Goal: Task Accomplishment & Management: Manage account settings

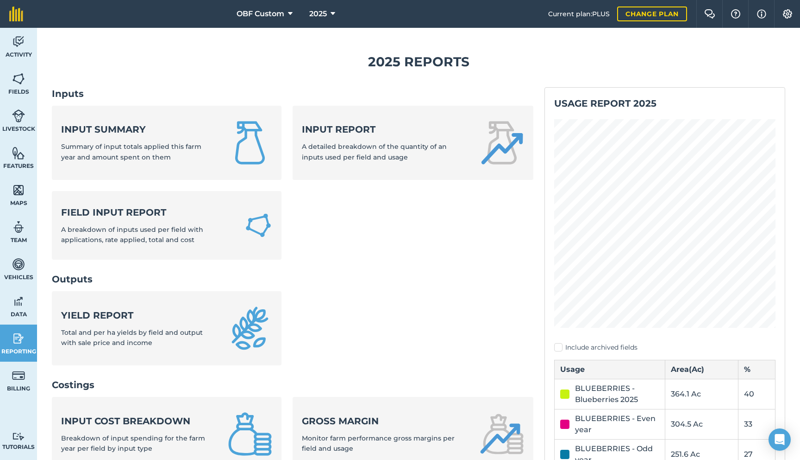
click at [559, 345] on label "Include archived fields" at bounding box center [664, 347] width 221 height 10
click at [559, 345] on input "Include archived fields" at bounding box center [557, 345] width 6 height 6
click at [559, 346] on label "Include archived fields" at bounding box center [664, 347] width 221 height 10
click at [559, 346] on input "Include archived fields" at bounding box center [557, 345] width 6 height 6
checkbox input "false"
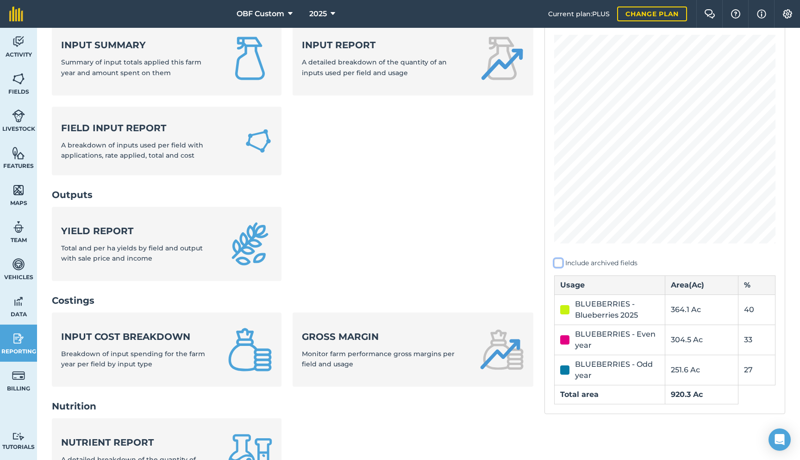
scroll to position [88, 0]
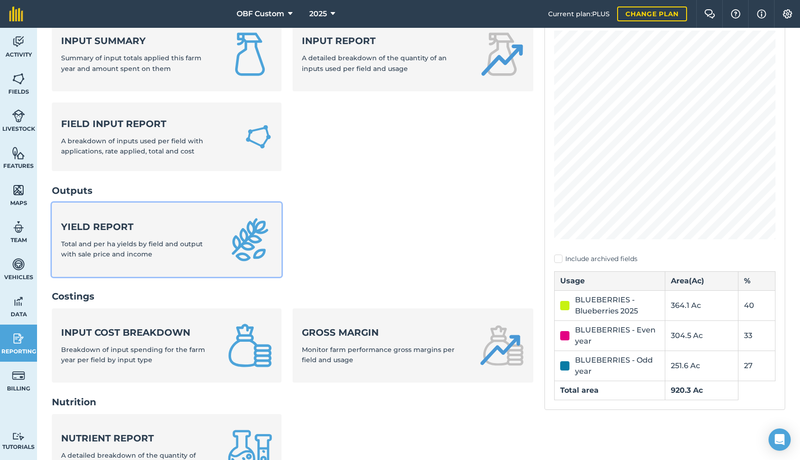
click at [241, 252] on img at bounding box center [250, 239] width 44 height 44
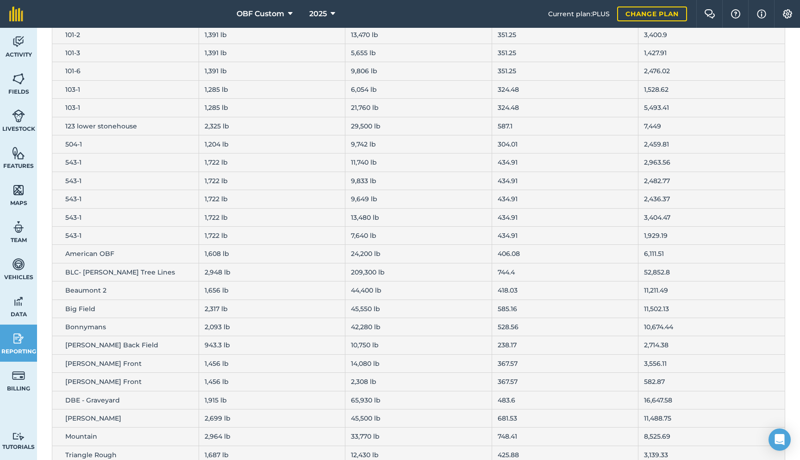
scroll to position [135, 0]
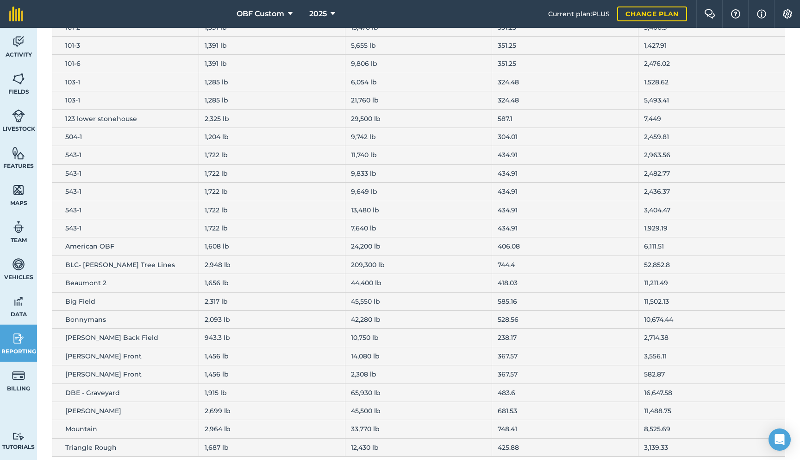
click at [91, 280] on span "Beaumont 2" at bounding box center [85, 282] width 41 height 8
click at [17, 86] on link "Fields" at bounding box center [18, 83] width 37 height 37
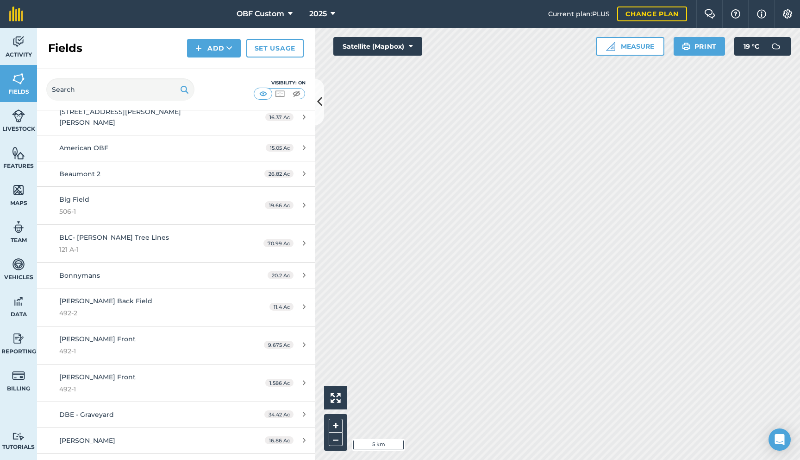
scroll to position [461, 0]
click at [219, 162] on link "Beaumont 2 26.82 Ac" at bounding box center [176, 174] width 278 height 25
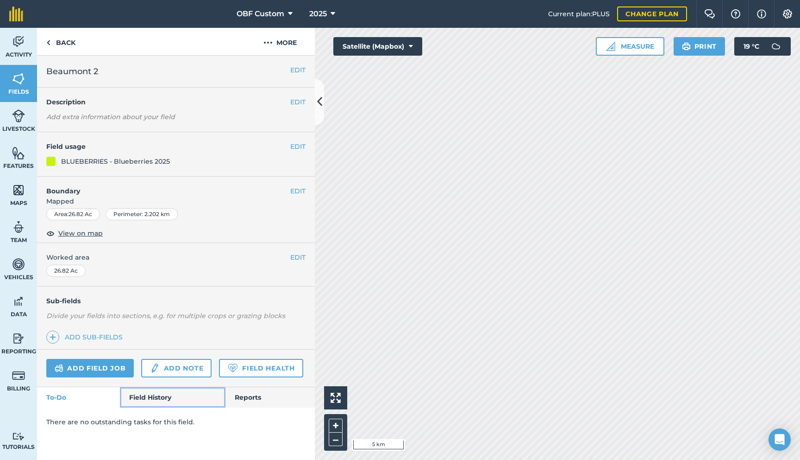
click at [155, 393] on link "Field History" at bounding box center [172, 397] width 105 height 20
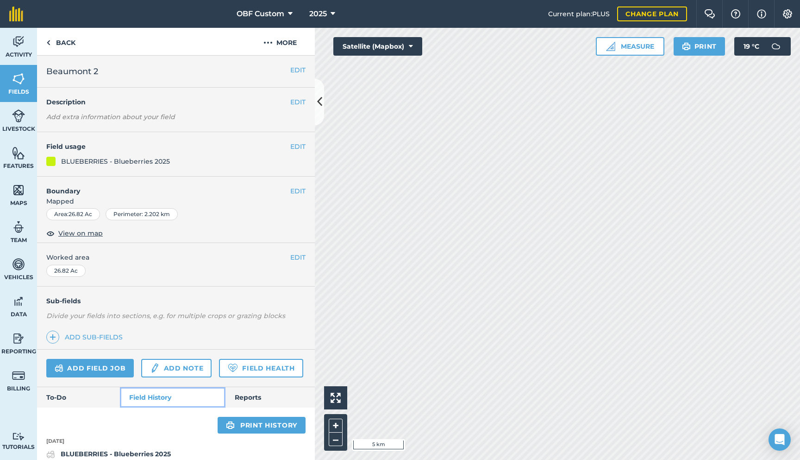
scroll to position [9, 0]
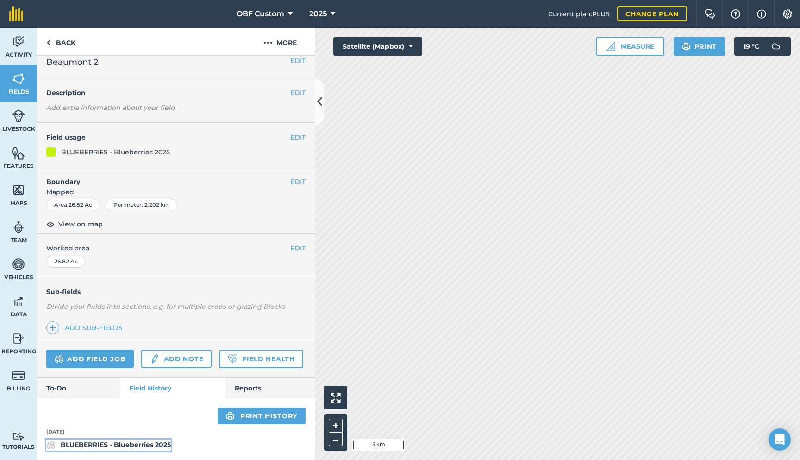
click at [126, 441] on strong "BLUEBERRIES - Blueberries 2025" at bounding box center [116, 444] width 110 height 8
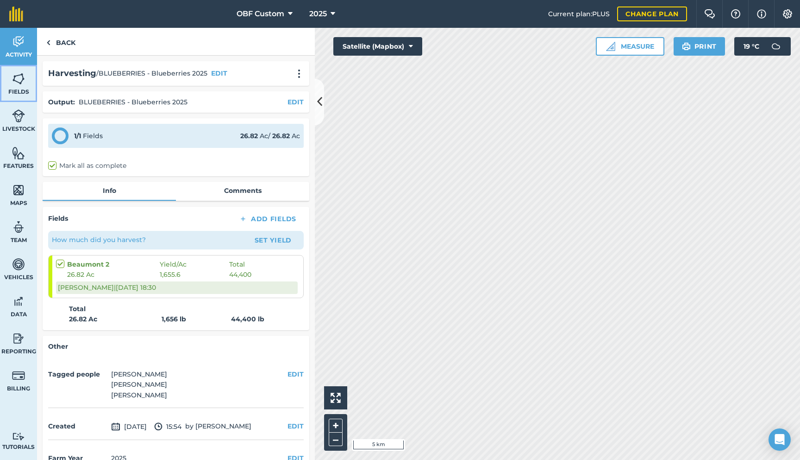
click at [21, 82] on img at bounding box center [18, 79] width 13 height 14
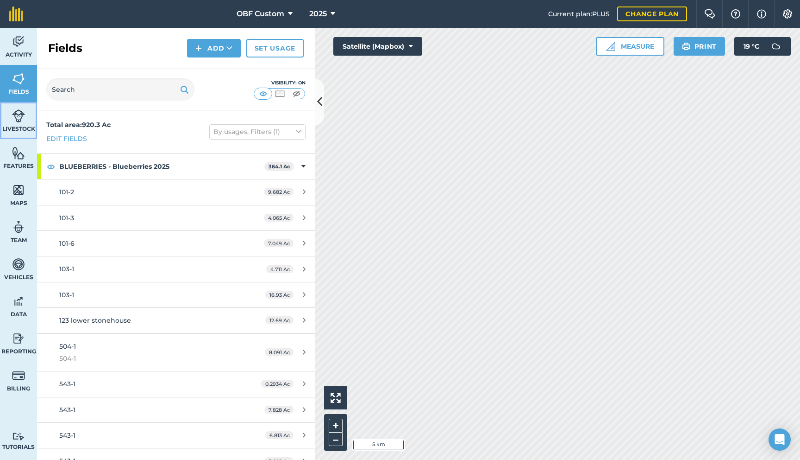
click at [13, 121] on img at bounding box center [18, 116] width 13 height 14
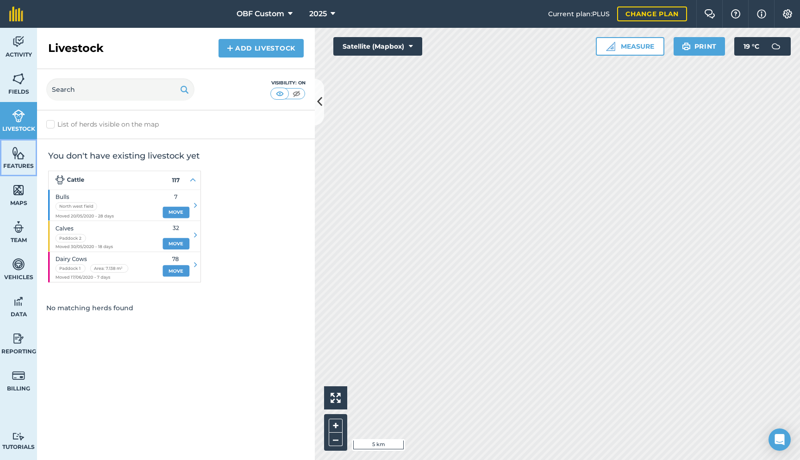
click at [20, 156] on img at bounding box center [18, 153] width 13 height 14
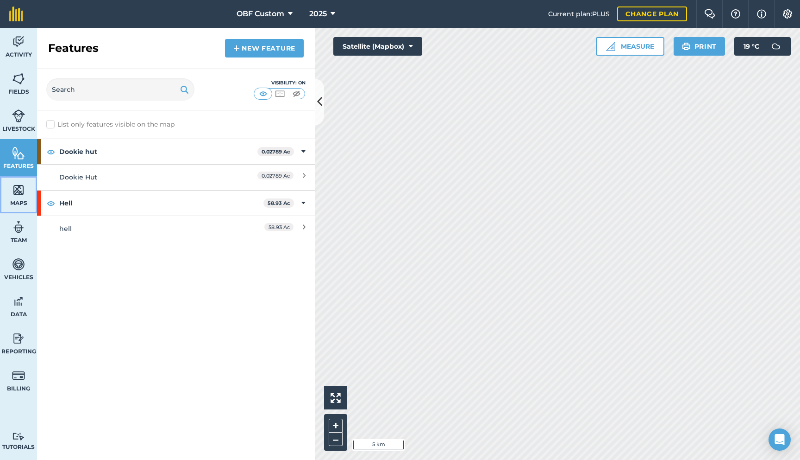
click at [21, 185] on img at bounding box center [18, 190] width 13 height 14
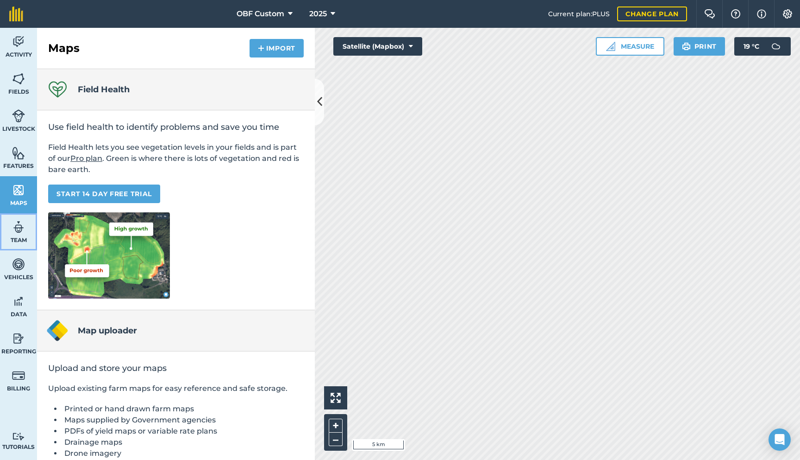
click at [22, 220] on img at bounding box center [18, 227] width 13 height 14
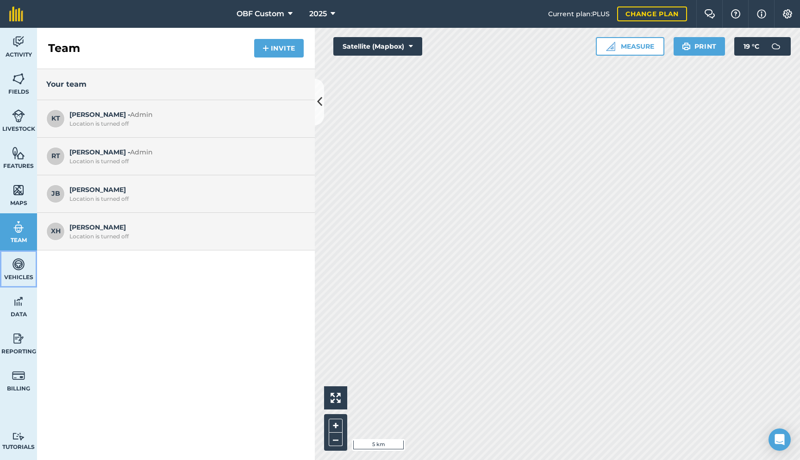
click at [21, 265] on img at bounding box center [18, 264] width 13 height 14
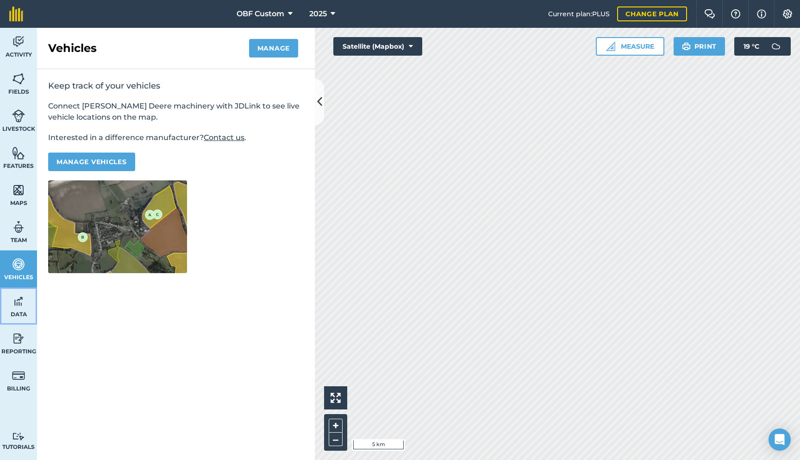
click at [21, 293] on link "Data" at bounding box center [18, 305] width 37 height 37
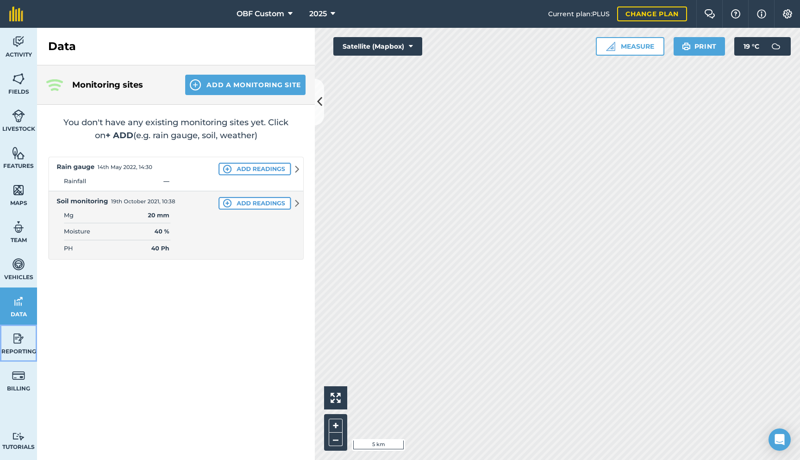
click at [23, 338] on img at bounding box center [18, 338] width 13 height 14
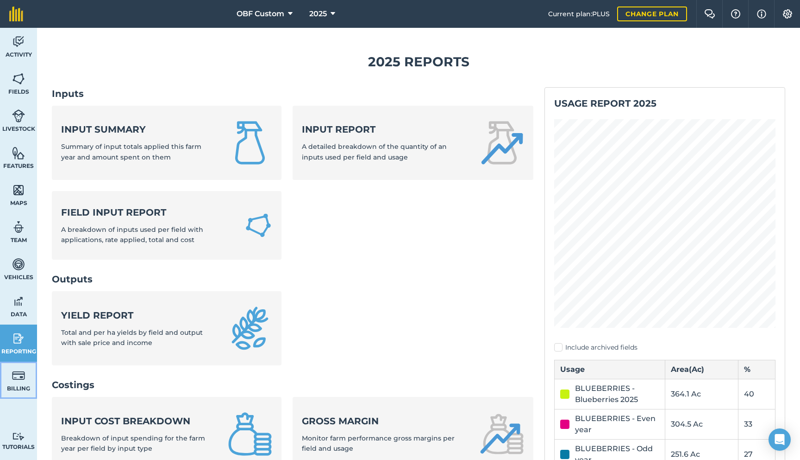
click at [25, 380] on link "Billing" at bounding box center [18, 379] width 37 height 37
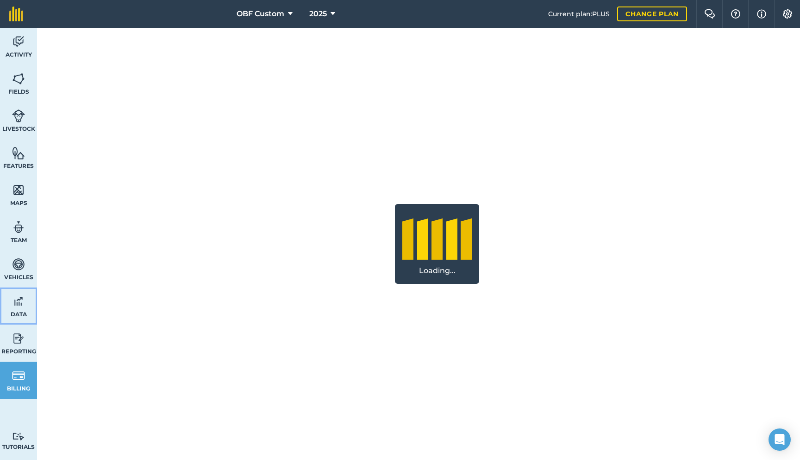
click at [27, 296] on link "Data" at bounding box center [18, 305] width 37 height 37
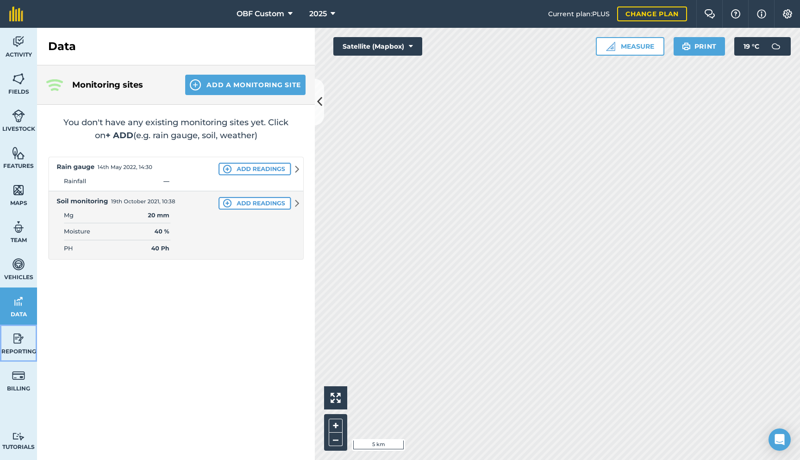
click at [25, 341] on img at bounding box center [18, 338] width 13 height 14
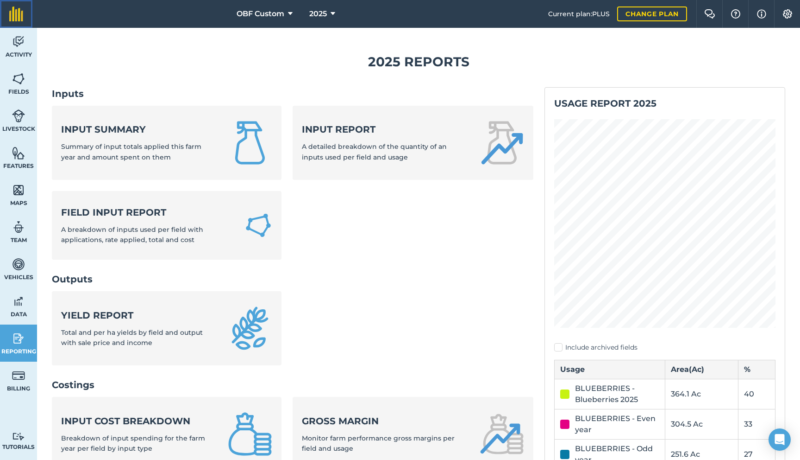
click at [17, 11] on img at bounding box center [16, 13] width 14 height 15
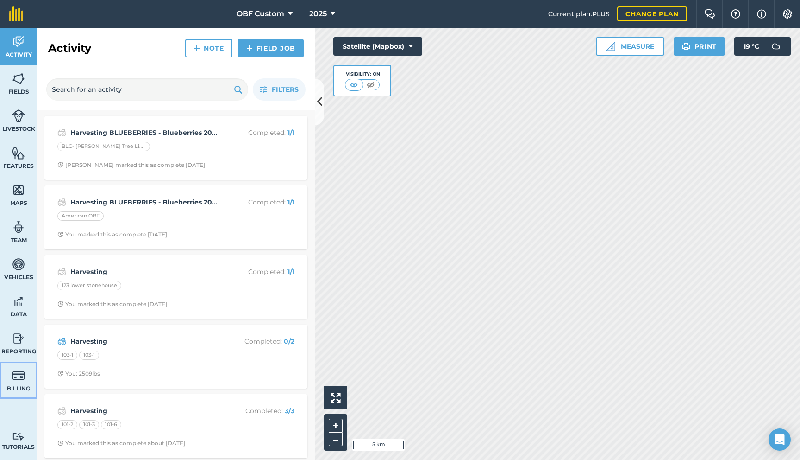
click at [21, 376] on img at bounding box center [18, 375] width 13 height 14
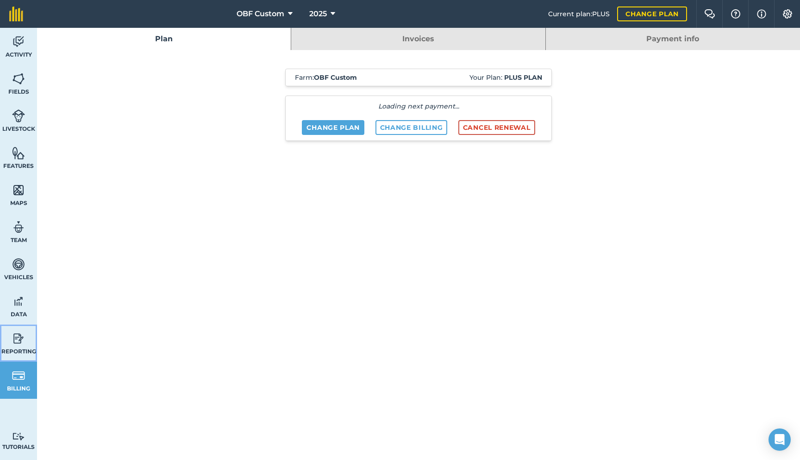
click at [21, 341] on img at bounding box center [18, 338] width 13 height 14
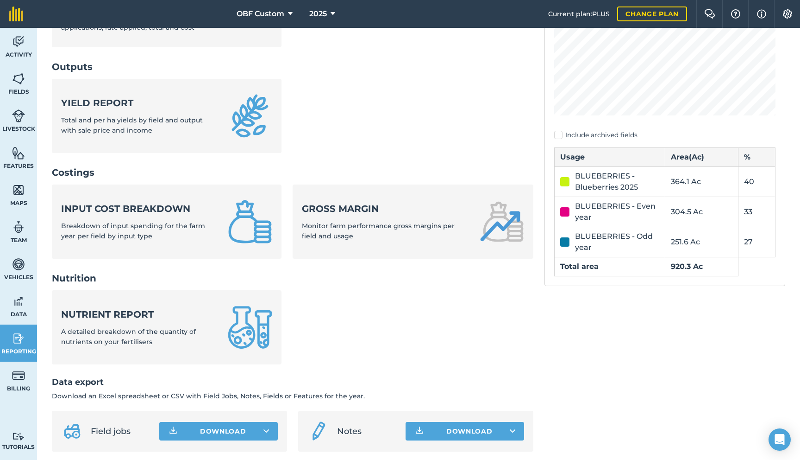
scroll to position [270, 0]
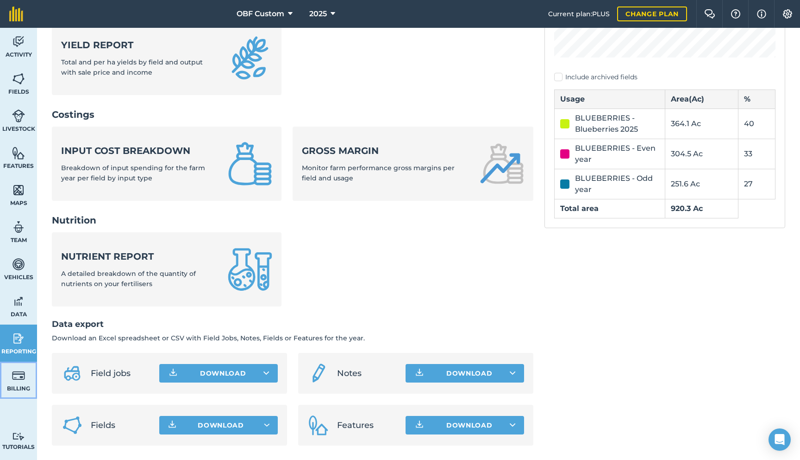
click at [31, 384] on link "Billing" at bounding box center [18, 379] width 37 height 37
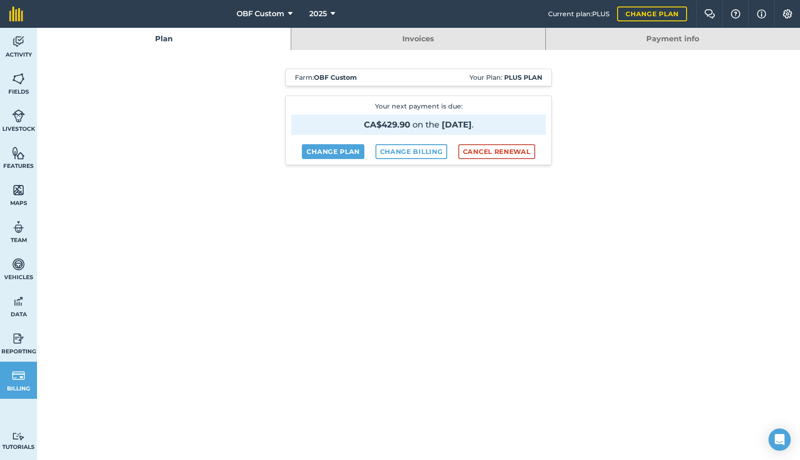
click at [510, 44] on link "Invoices" at bounding box center [418, 39] width 254 height 22
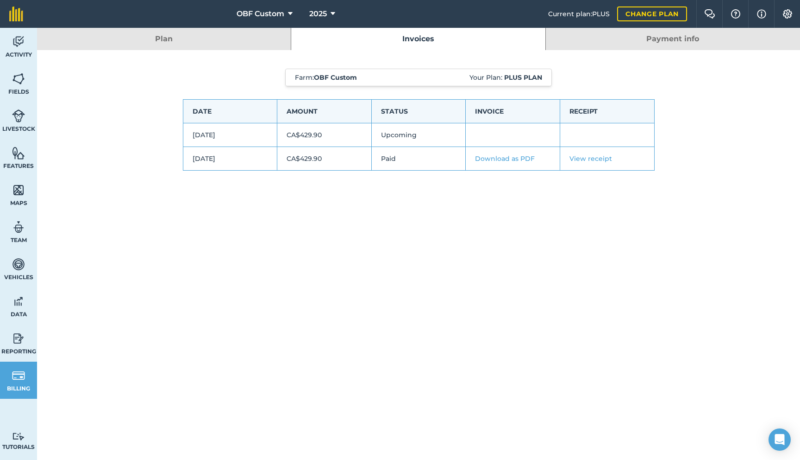
click at [616, 28] on link "Payment info" at bounding box center [673, 39] width 254 height 22
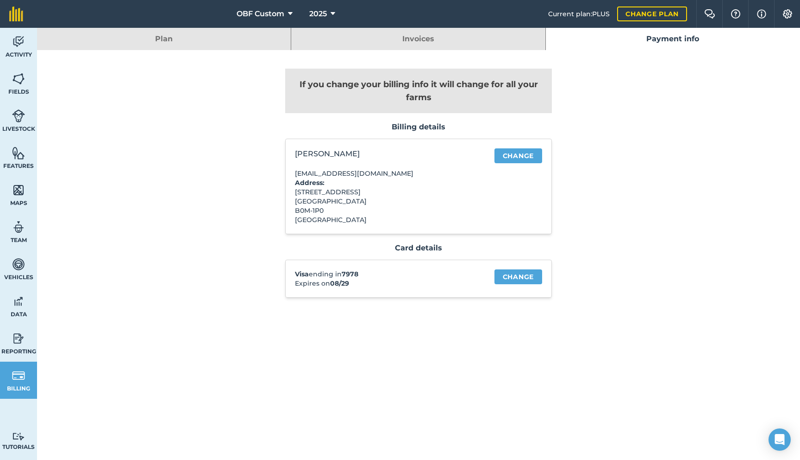
click at [502, 43] on link "Invoices" at bounding box center [418, 39] width 254 height 22
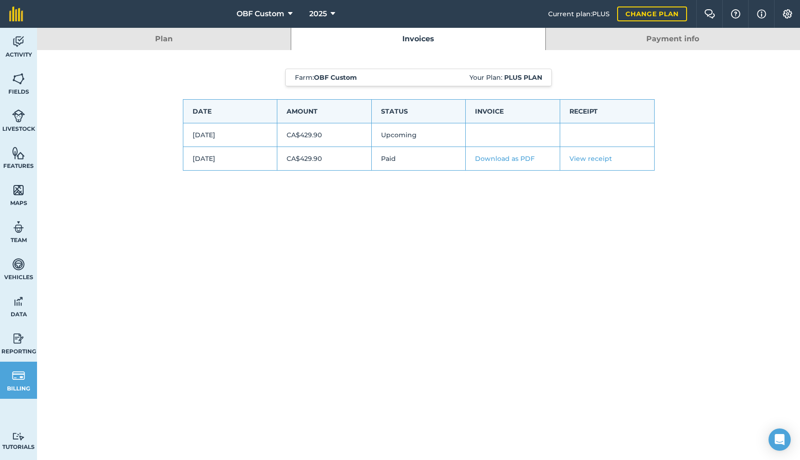
click at [632, 68] on div "Farm : OBF Custom Your Plan: Plus plan Date Amount Status Invoice Receipt [DATE…" at bounding box center [419, 128] width 472 height 157
click at [19, 58] on span "Activity" at bounding box center [18, 54] width 37 height 7
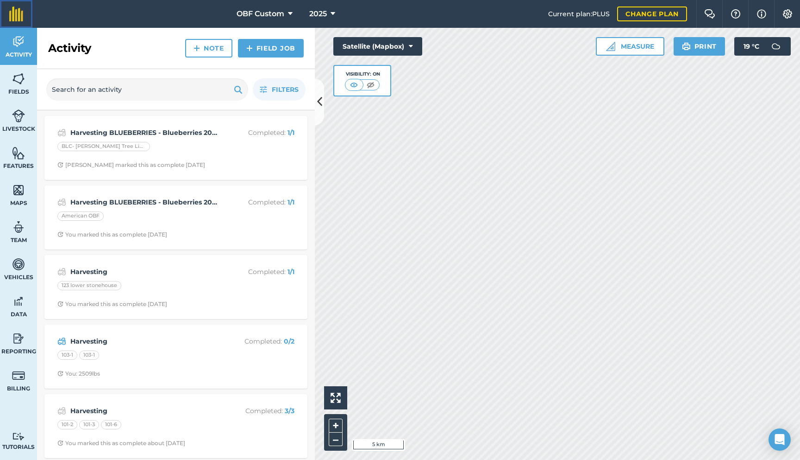
click at [21, 12] on img at bounding box center [16, 13] width 14 height 15
click at [19, 227] on img at bounding box center [18, 227] width 13 height 14
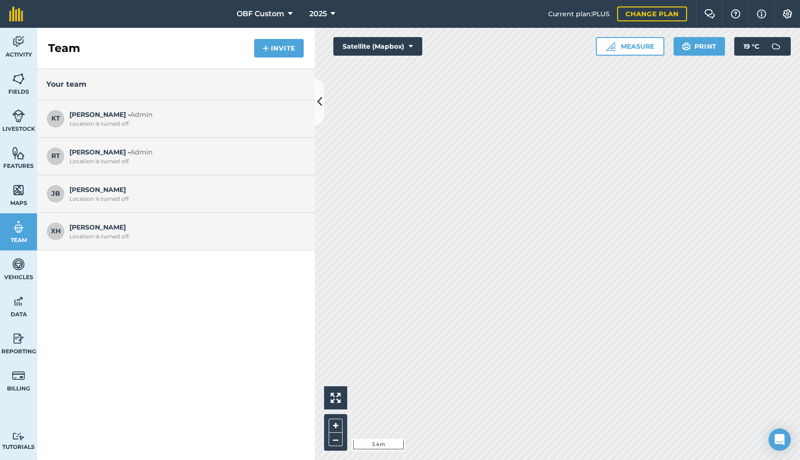
click at [67, 190] on div "[PERSON_NAME] B Location is turned off" at bounding box center [176, 194] width 278 height 38
click at [59, 193] on span "JB" at bounding box center [55, 193] width 19 height 19
click at [76, 192] on span "[PERSON_NAME] Location is turned off" at bounding box center [185, 193] width 232 height 18
click at [785, 15] on img at bounding box center [787, 13] width 11 height 9
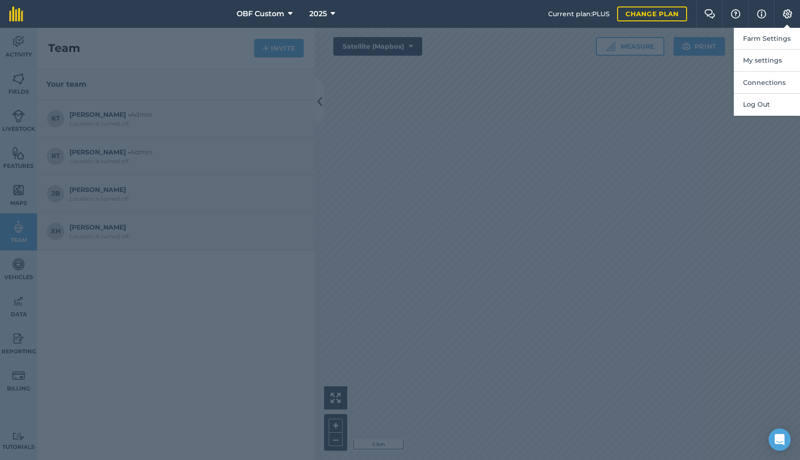
click at [432, 12] on nav "OBF Custom 2025" at bounding box center [290, 14] width 516 height 28
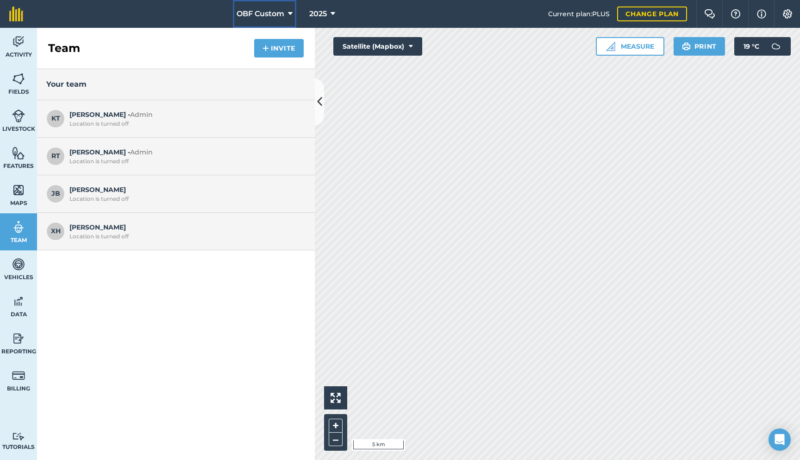
click at [291, 22] on button "OBF Custom" at bounding box center [264, 14] width 63 height 28
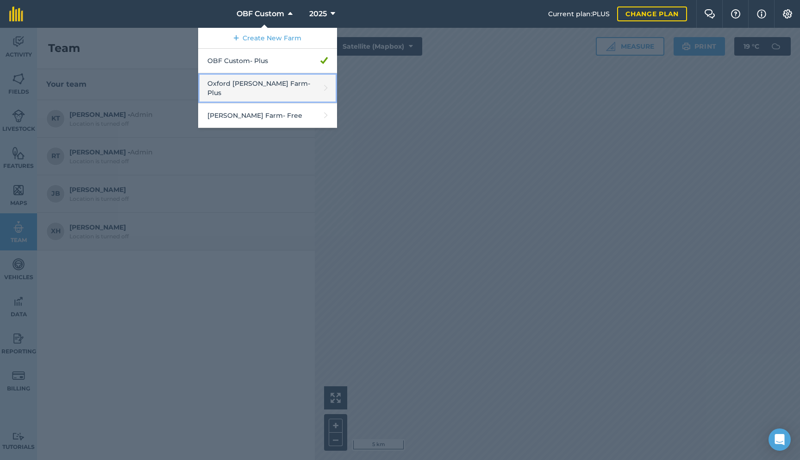
click at [277, 80] on link "Oxford [PERSON_NAME] Farm - Plus" at bounding box center [267, 88] width 139 height 30
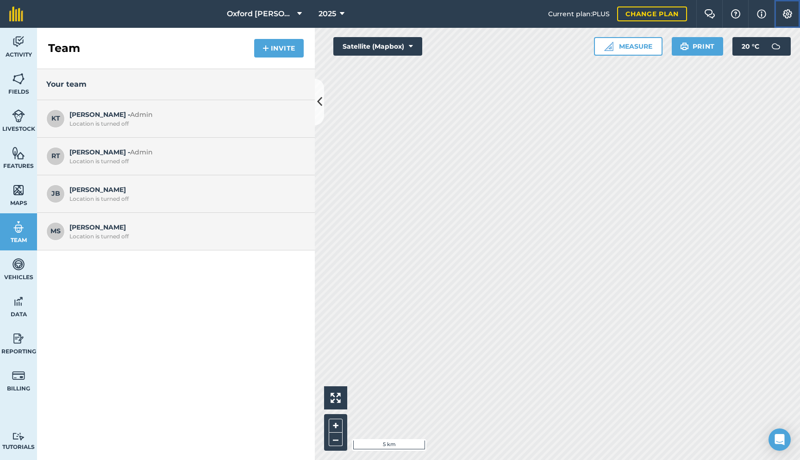
click at [794, 16] on button "Settings" at bounding box center [788, 14] width 26 height 28
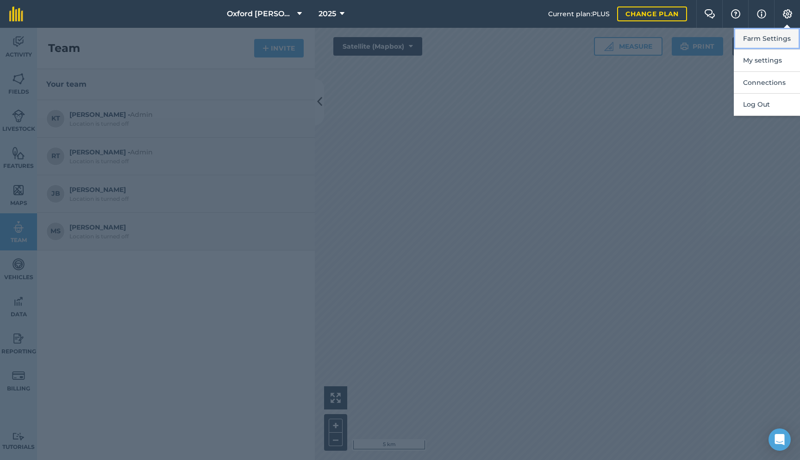
click at [778, 41] on button "Farm Settings" at bounding box center [767, 39] width 66 height 22
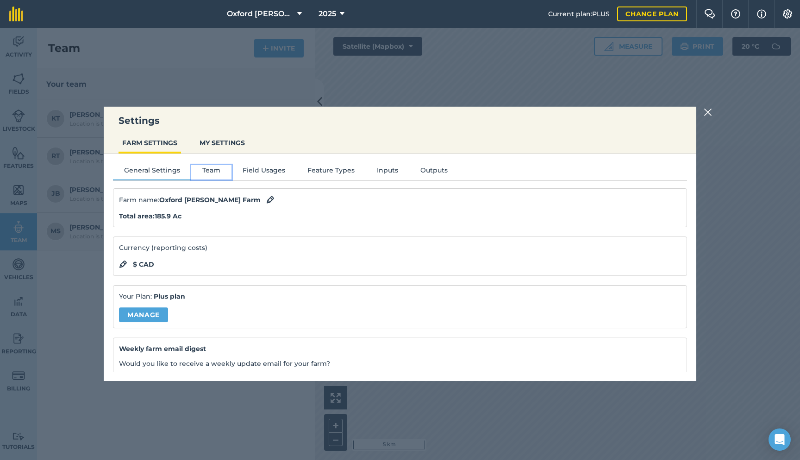
click at [213, 169] on button "Team" at bounding box center [211, 172] width 40 height 14
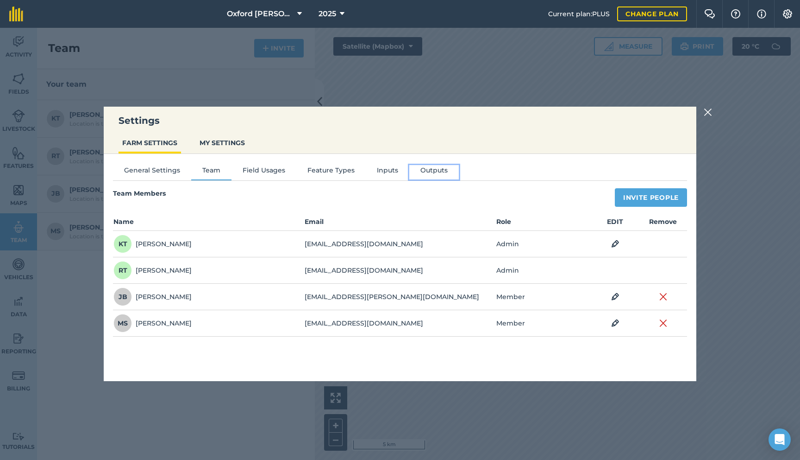
click at [430, 165] on button "Outputs" at bounding box center [434, 172] width 50 height 14
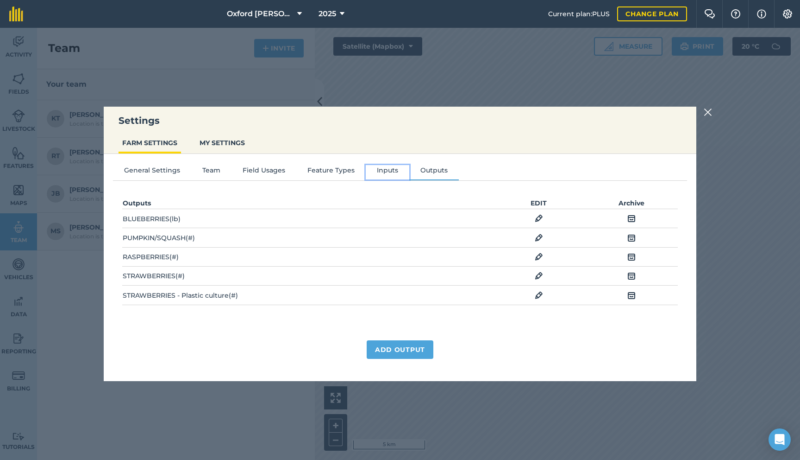
click at [393, 172] on button "Inputs" at bounding box center [388, 172] width 44 height 14
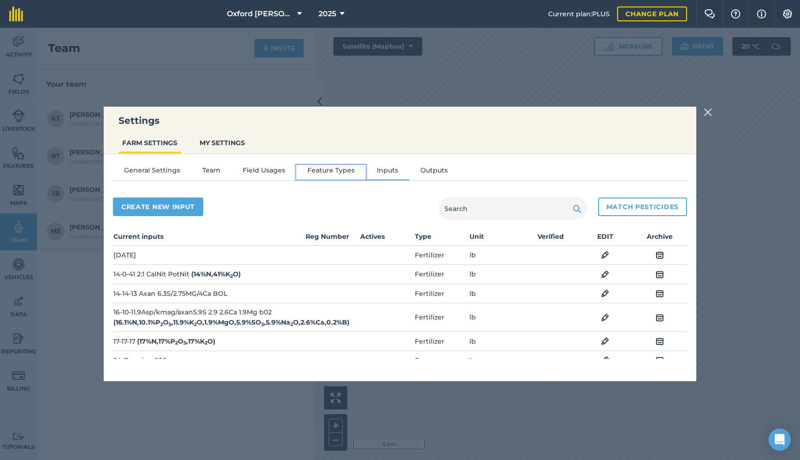
click at [353, 169] on button "Feature Types" at bounding box center [330, 172] width 69 height 14
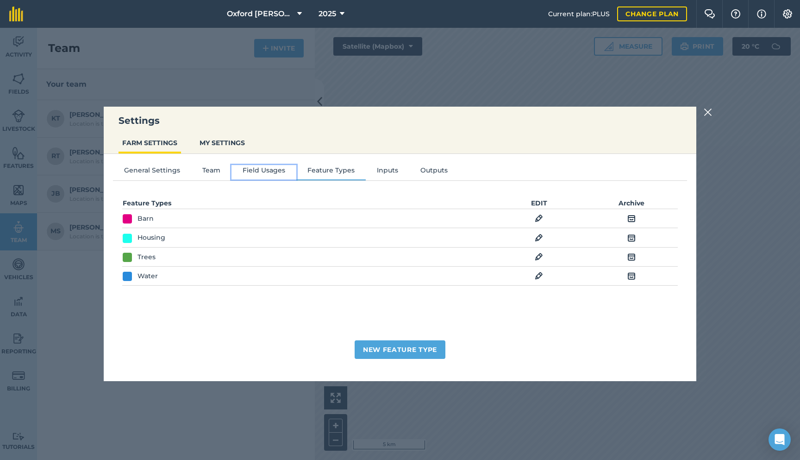
click at [279, 170] on button "Field Usages" at bounding box center [264, 172] width 65 height 14
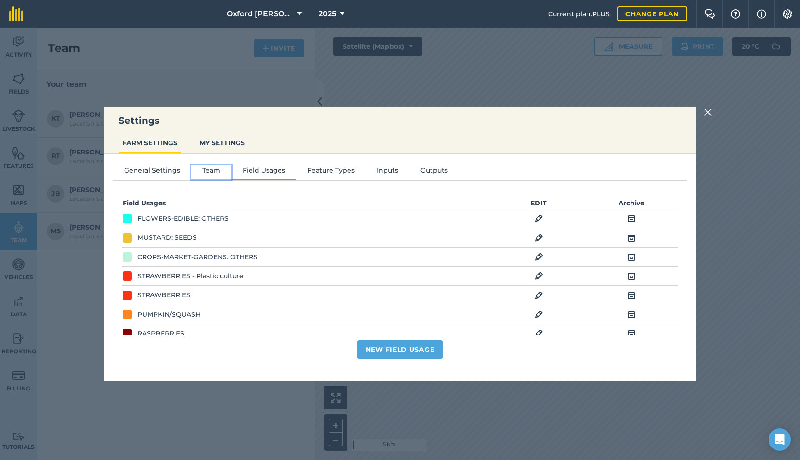
click at [219, 173] on button "Team" at bounding box center [211, 172] width 40 height 14
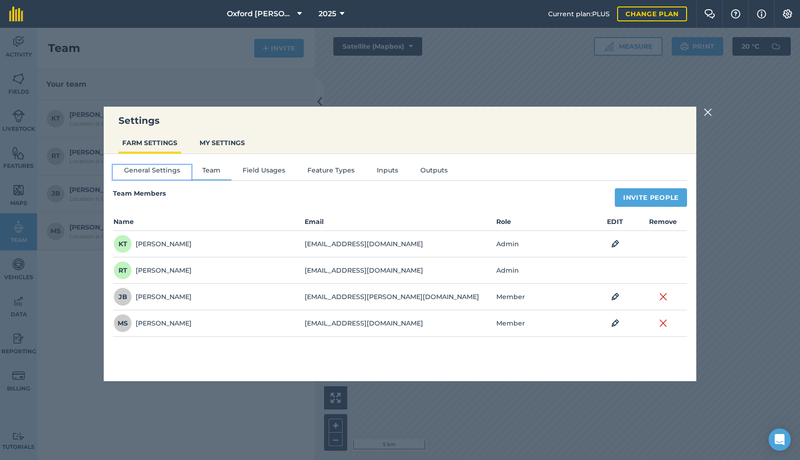
click at [170, 175] on button "General Settings" at bounding box center [152, 172] width 78 height 14
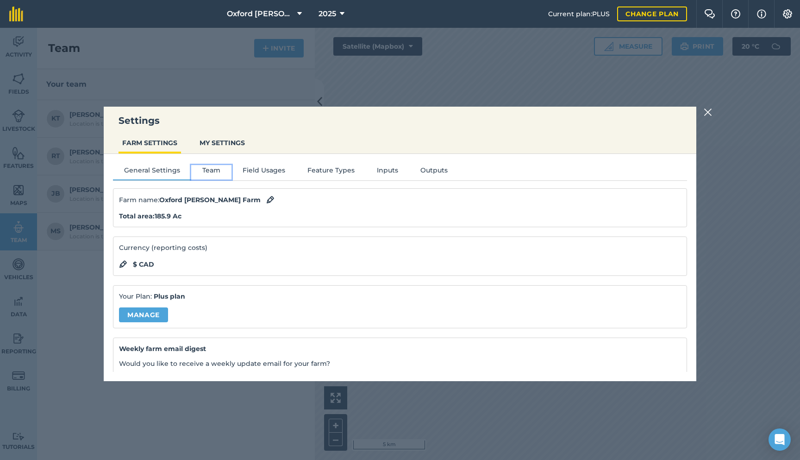
click at [205, 169] on button "Team" at bounding box center [211, 172] width 40 height 14
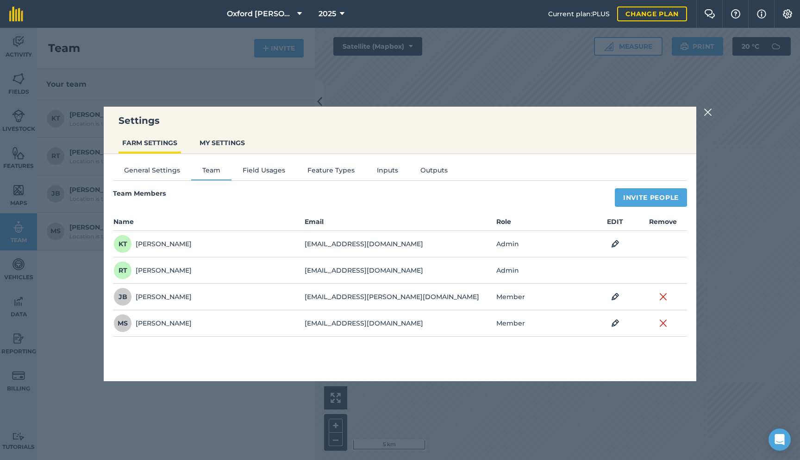
click at [247, 164] on div "General Settings Team Field Usages Feature Types Inputs Outputs Team Members In…" at bounding box center [400, 263] width 593 height 218
click at [252, 171] on button "Field Usages" at bounding box center [264, 172] width 65 height 14
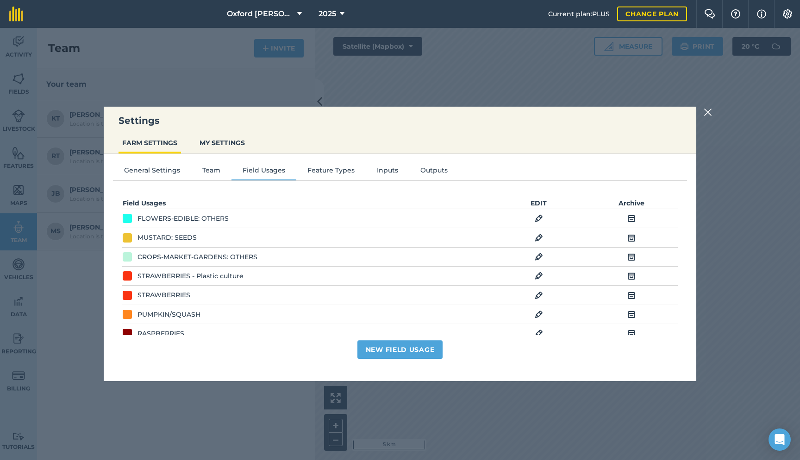
click at [635, 220] on img at bounding box center [632, 218] width 8 height 11
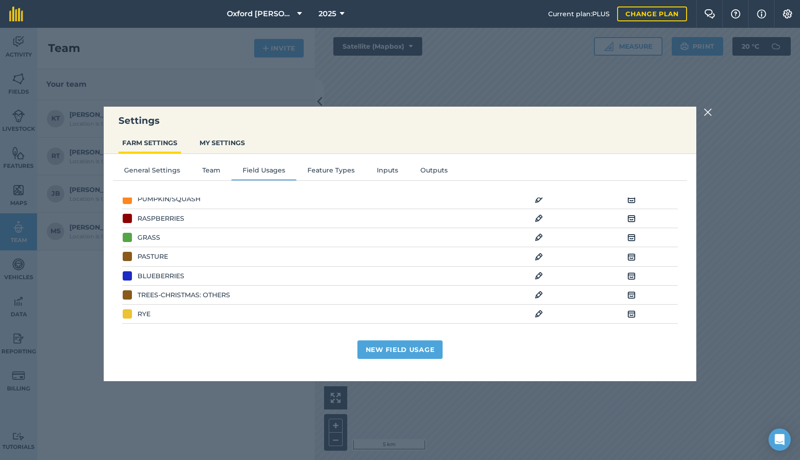
scroll to position [134, 0]
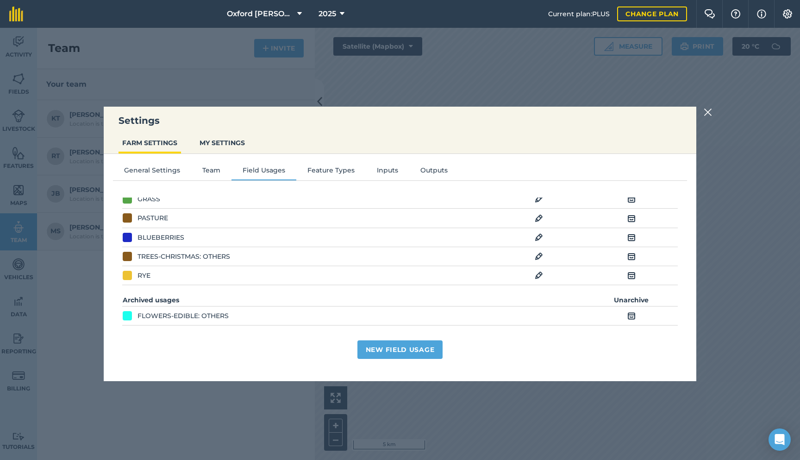
click at [707, 109] on img at bounding box center [708, 112] width 8 height 11
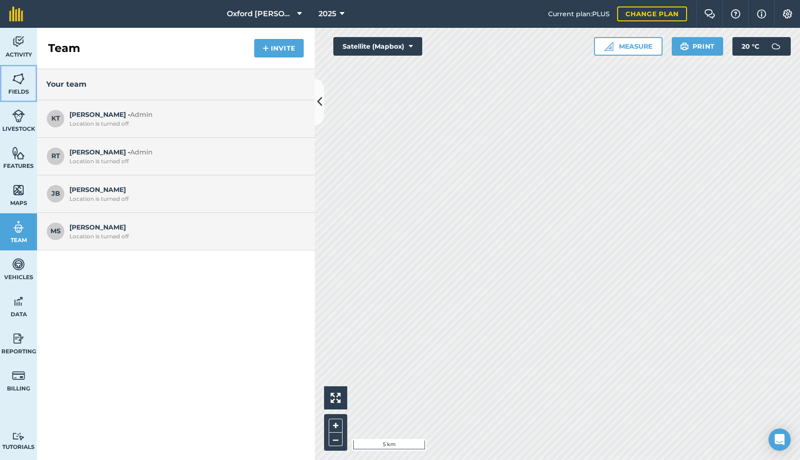
click at [13, 86] on link "Fields" at bounding box center [18, 83] width 37 height 37
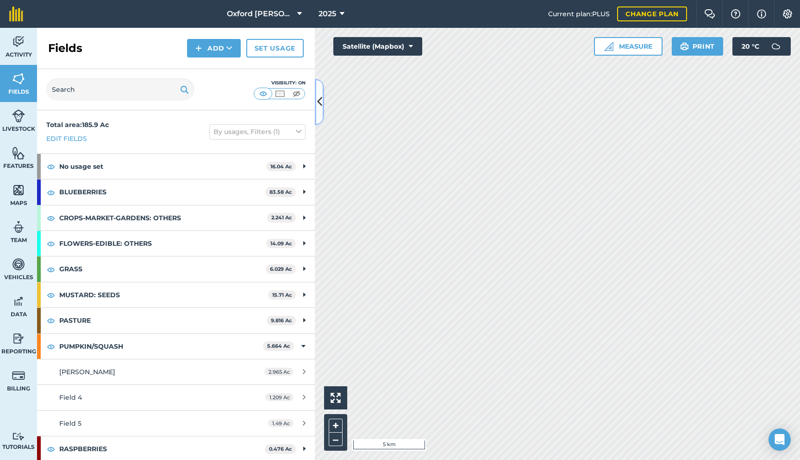
click at [322, 103] on icon at bounding box center [319, 102] width 5 height 16
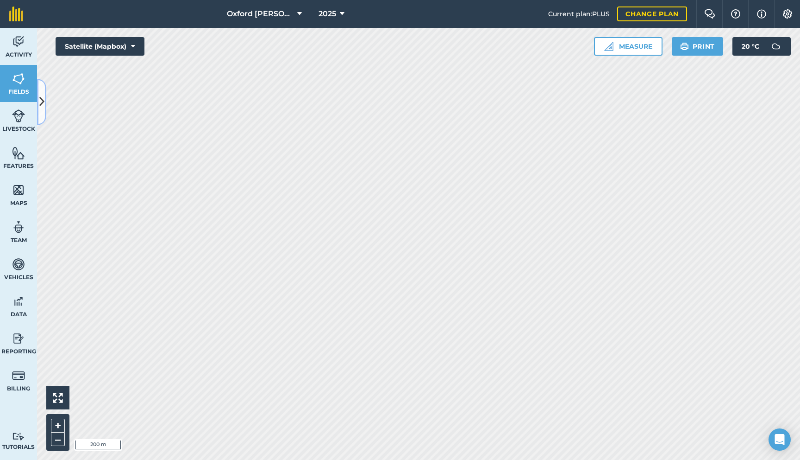
click at [42, 107] on icon at bounding box center [41, 102] width 5 height 16
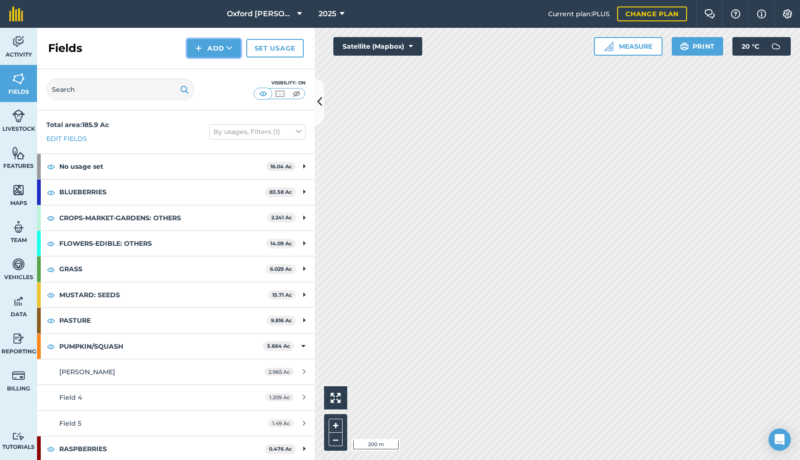
click at [213, 43] on button "Add" at bounding box center [214, 48] width 54 height 19
click at [220, 71] on link "Draw" at bounding box center [214, 69] width 51 height 20
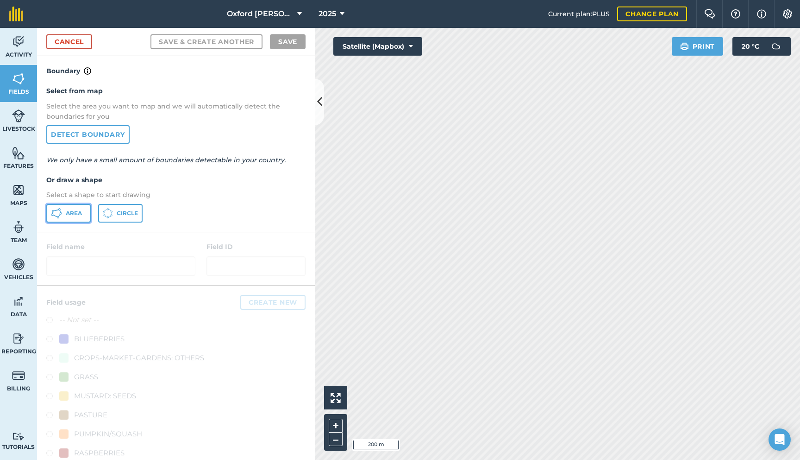
click at [72, 213] on span "Area" at bounding box center [74, 212] width 16 height 7
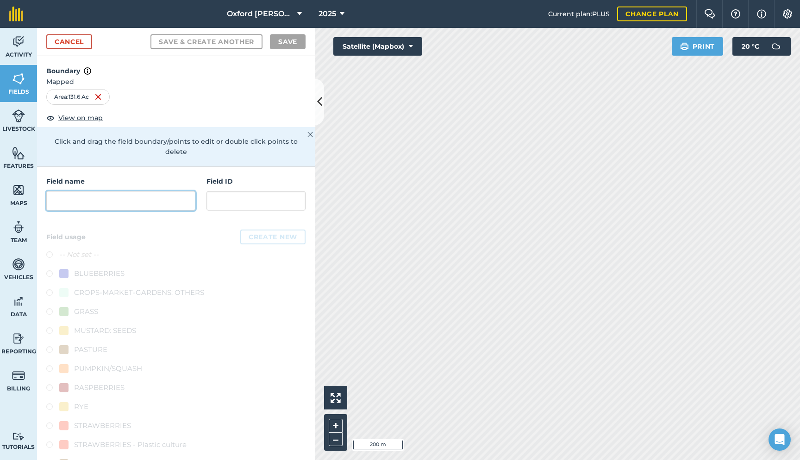
click at [183, 193] on input "text" at bounding box center [120, 200] width 149 height 19
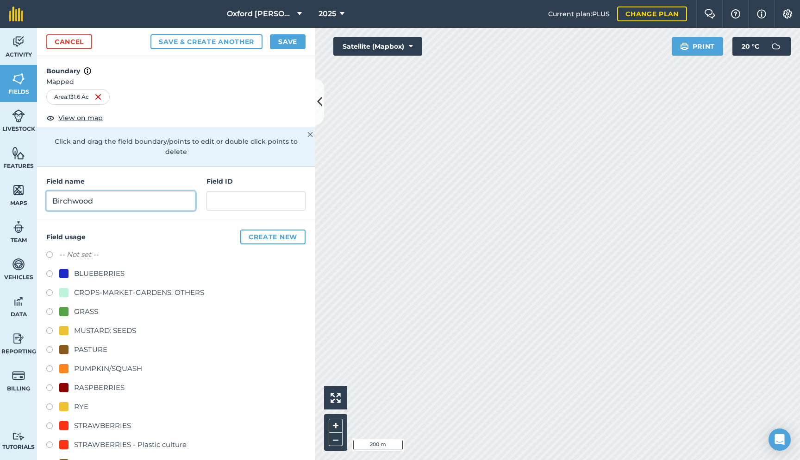
type input "Birchwood"
click at [49, 459] on label at bounding box center [52, 464] width 13 height 9
radio input "true"
click at [293, 43] on button "Save" at bounding box center [288, 41] width 36 height 15
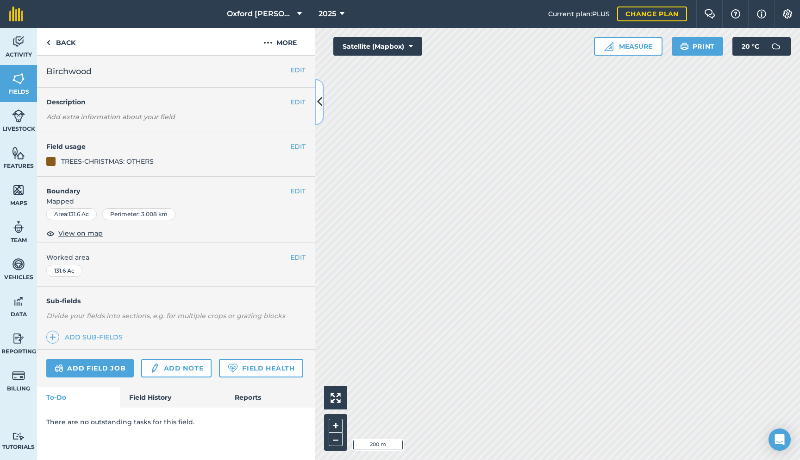
click at [322, 102] on button at bounding box center [319, 102] width 9 height 46
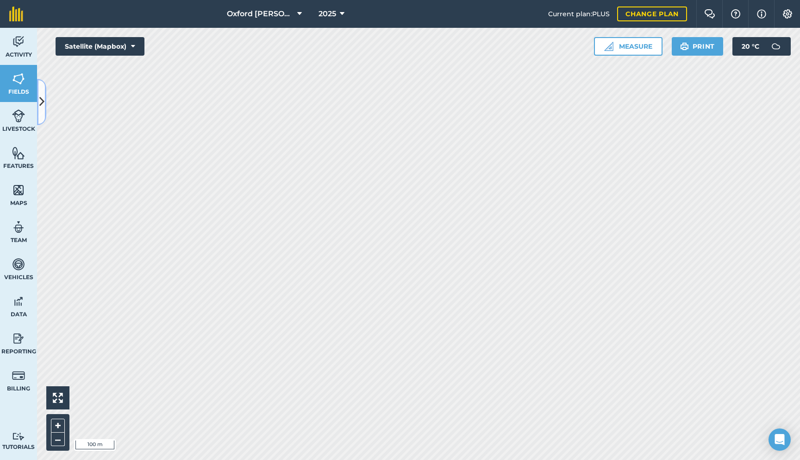
click at [39, 99] on icon at bounding box center [41, 102] width 5 height 16
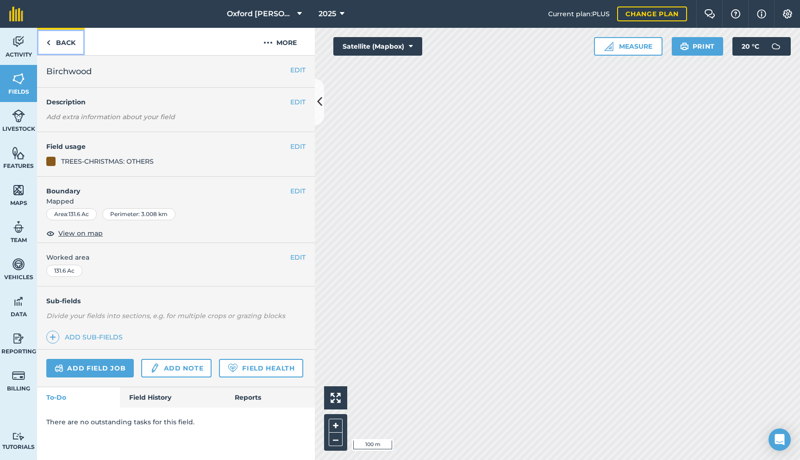
click at [69, 38] on link "Back" at bounding box center [61, 41] width 48 height 27
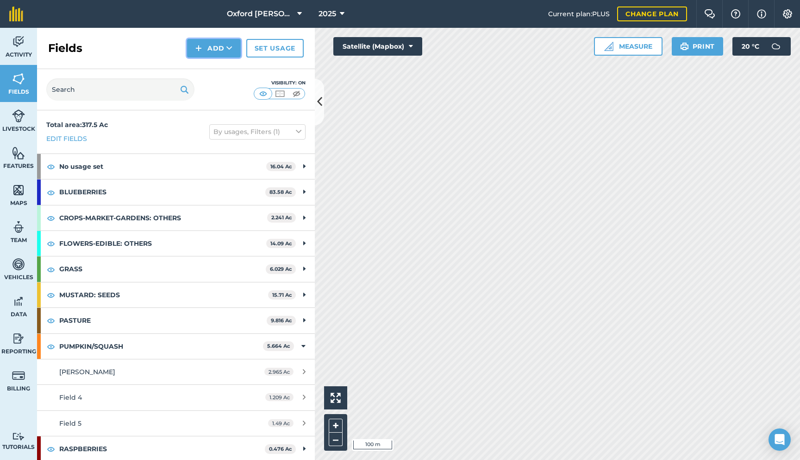
click at [218, 45] on button "Add" at bounding box center [214, 48] width 54 height 19
click at [231, 70] on link "Draw" at bounding box center [214, 69] width 51 height 20
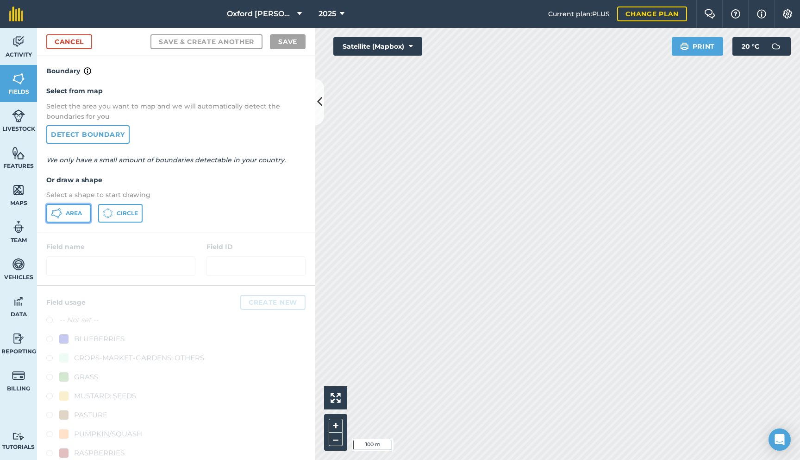
click at [82, 213] on span "Area" at bounding box center [74, 212] width 16 height 7
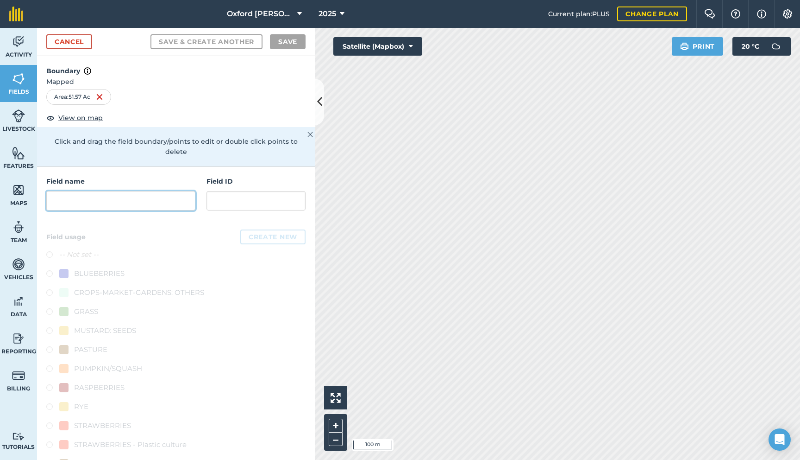
click at [169, 193] on input "text" at bounding box center [120, 200] width 149 height 19
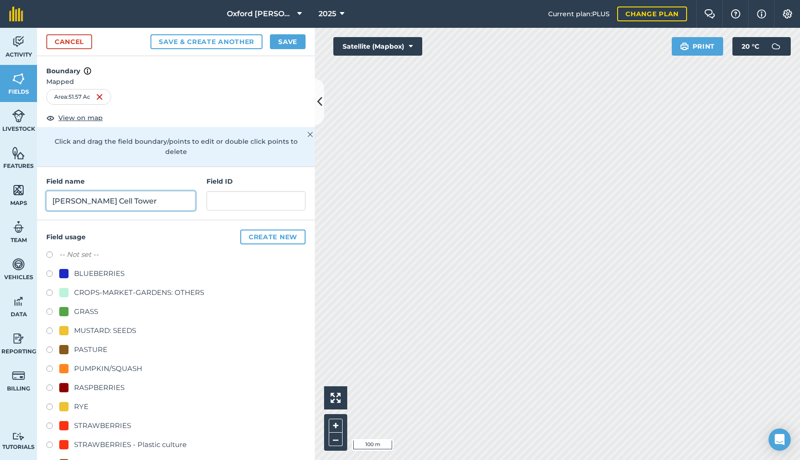
type input "[PERSON_NAME] Cell Tower"
click at [294, 42] on button "Save" at bounding box center [288, 41] width 36 height 15
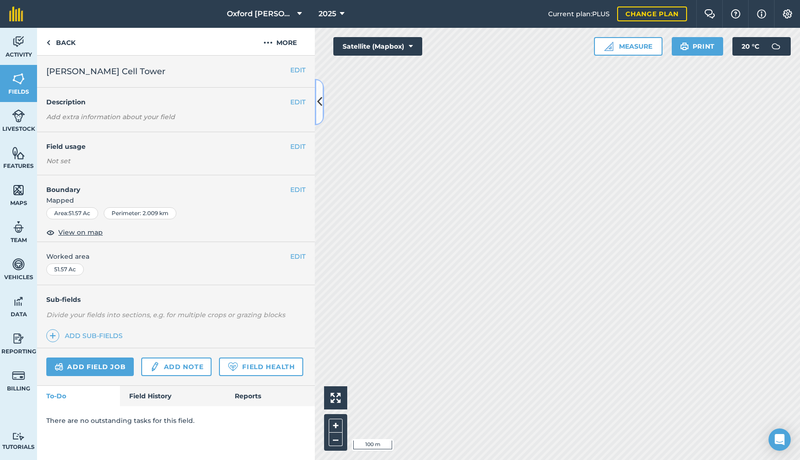
click at [319, 104] on icon at bounding box center [319, 102] width 5 height 16
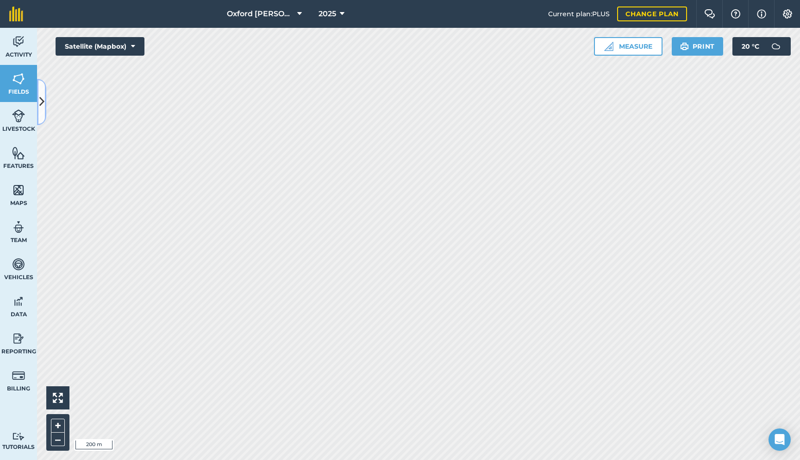
click at [44, 112] on button at bounding box center [41, 102] width 9 height 46
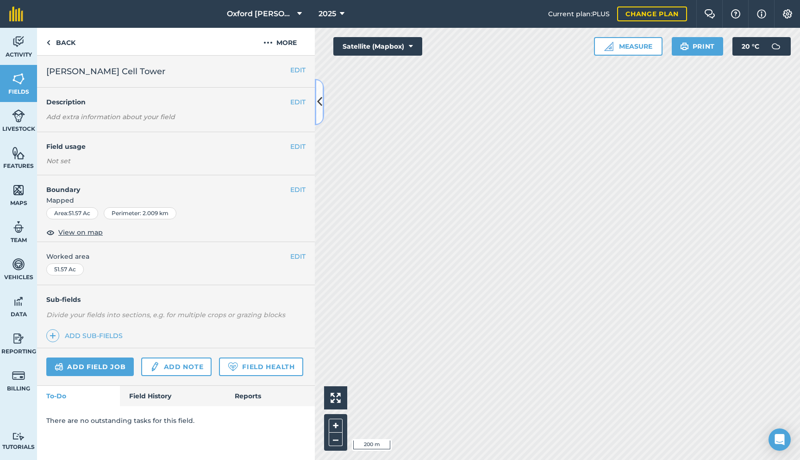
click at [320, 103] on icon at bounding box center [319, 102] width 5 height 16
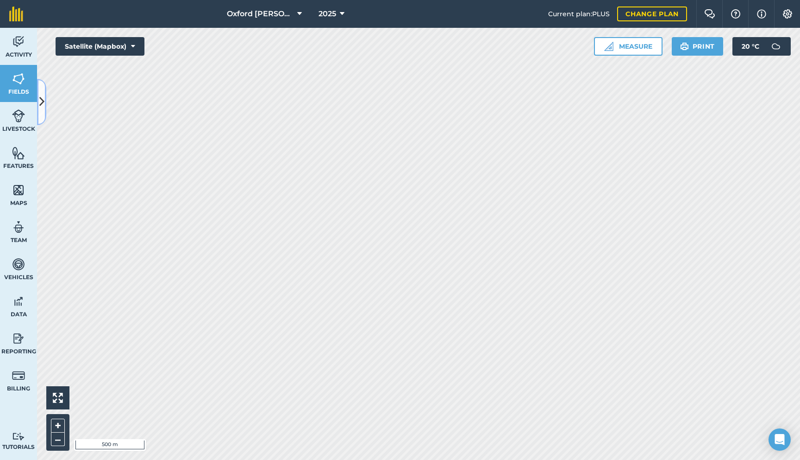
click at [43, 98] on icon at bounding box center [41, 102] width 5 height 16
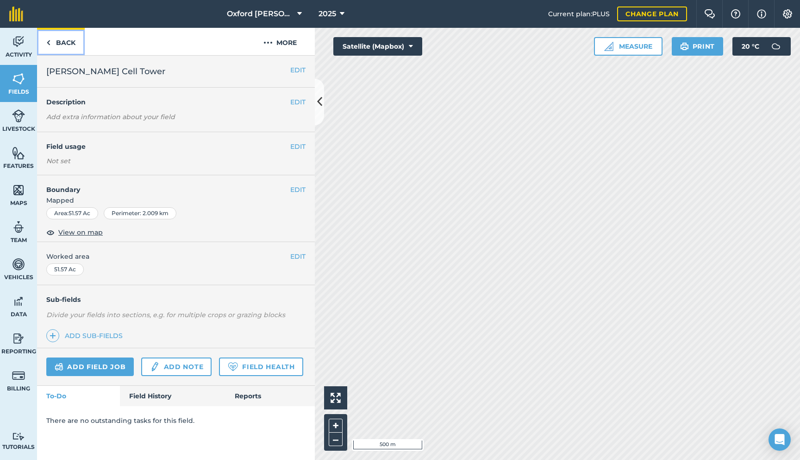
click at [64, 46] on link "Back" at bounding box center [61, 41] width 48 height 27
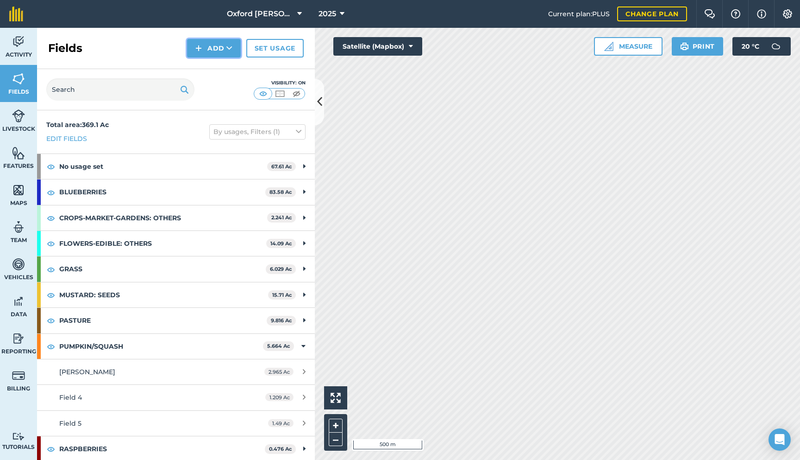
click at [221, 50] on button "Add" at bounding box center [214, 48] width 54 height 19
click at [217, 72] on link "Draw" at bounding box center [214, 69] width 51 height 20
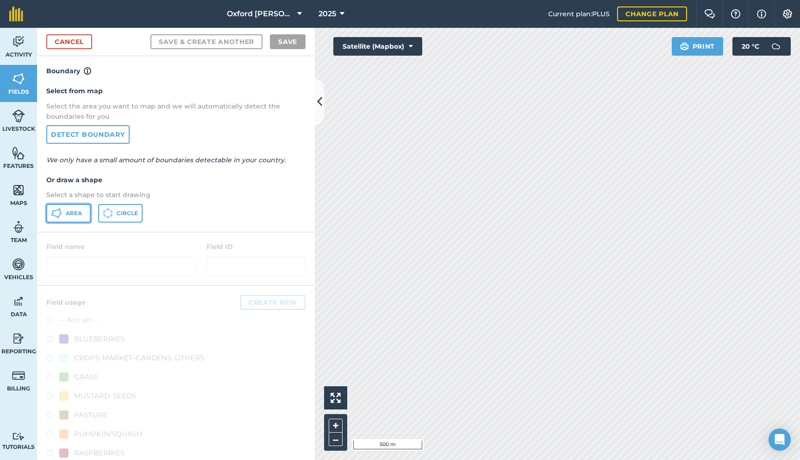
click at [75, 216] on span "Area" at bounding box center [74, 212] width 16 height 7
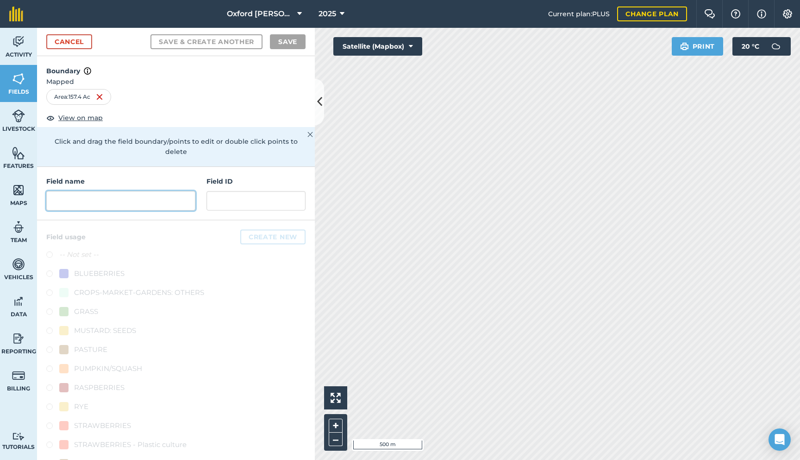
click at [155, 191] on input "text" at bounding box center [120, 200] width 149 height 19
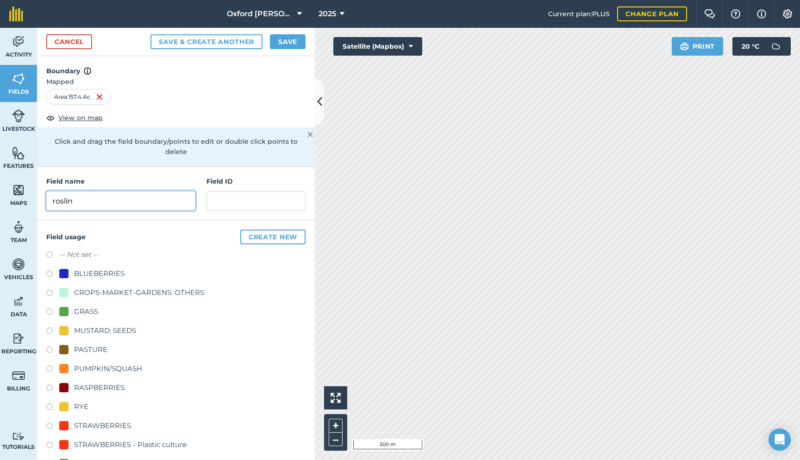
type input "roslin"
click at [278, 43] on button "Save" at bounding box center [288, 41] width 36 height 15
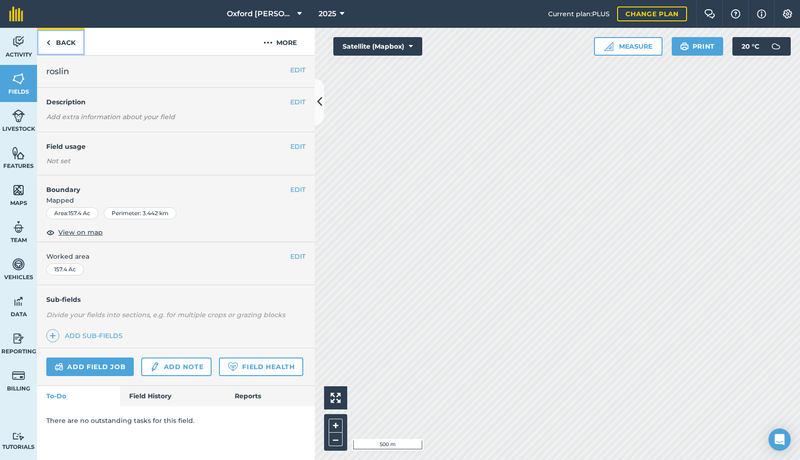
click at [66, 38] on link "Back" at bounding box center [61, 41] width 48 height 27
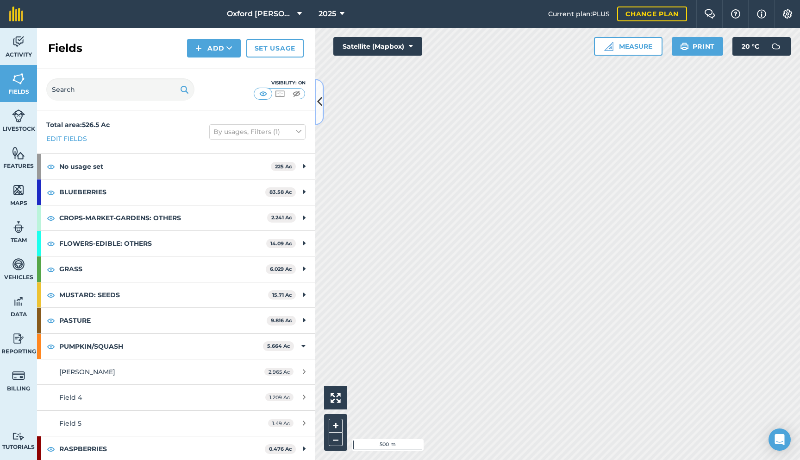
click at [318, 103] on icon at bounding box center [319, 102] width 5 height 16
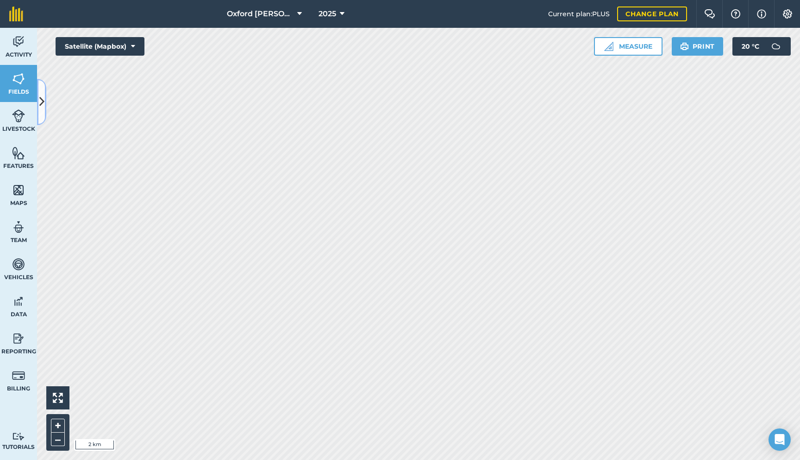
click at [45, 102] on button at bounding box center [41, 102] width 9 height 46
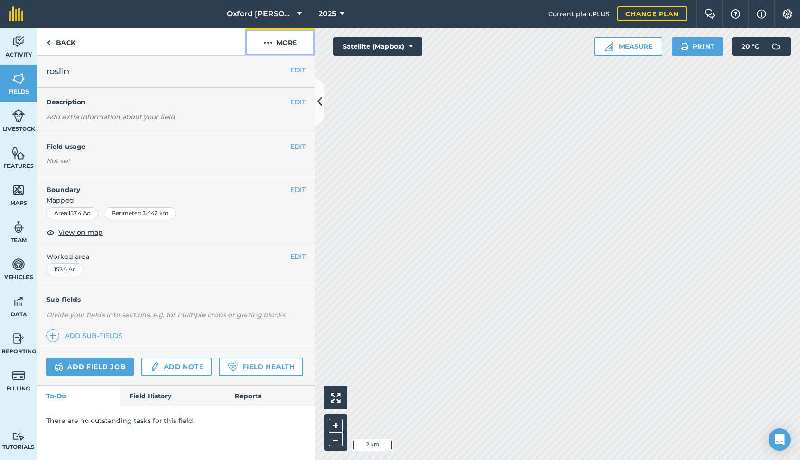
click at [277, 41] on button "More" at bounding box center [280, 41] width 69 height 27
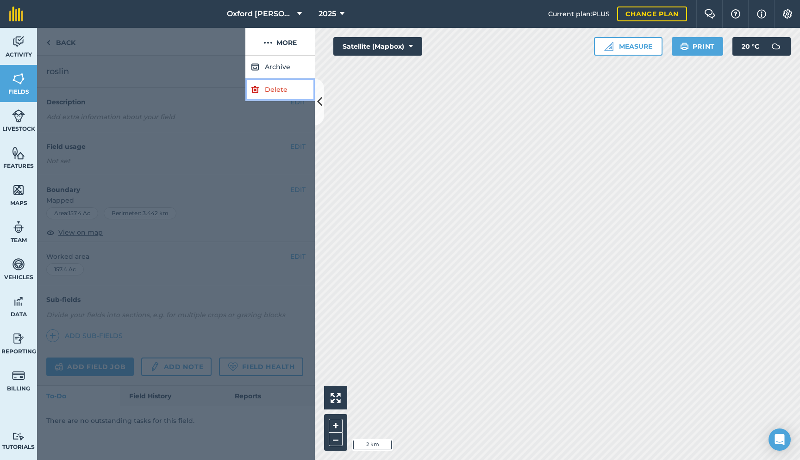
click at [283, 90] on link "Delete" at bounding box center [280, 89] width 69 height 23
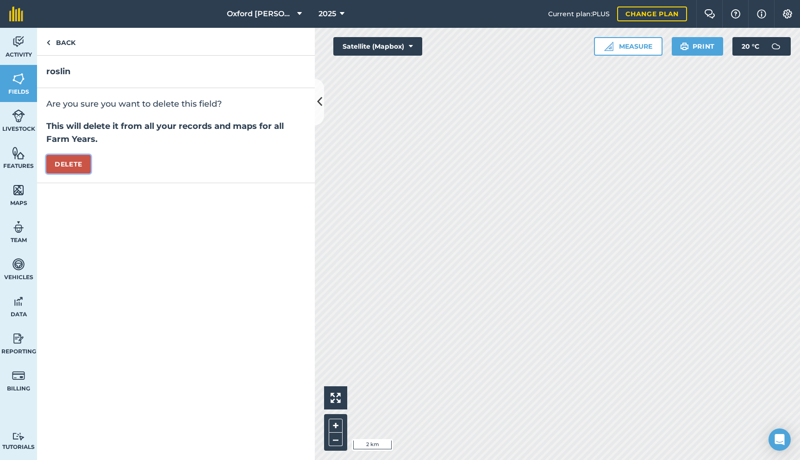
click at [84, 165] on button "Delete" at bounding box center [68, 164] width 44 height 19
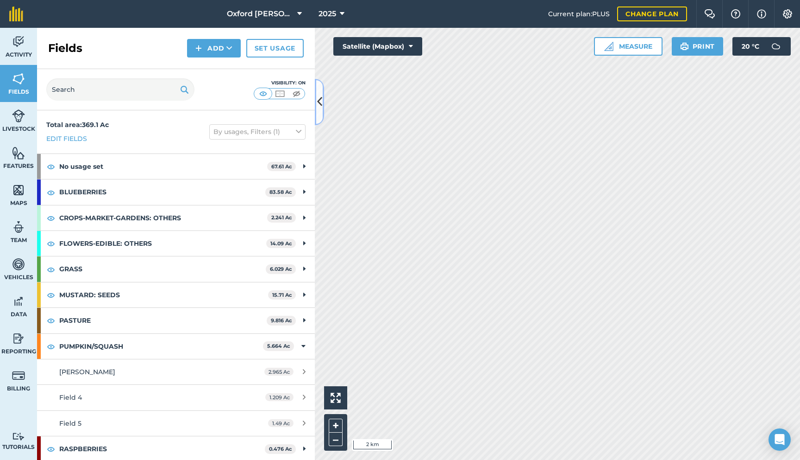
click at [317, 104] on icon at bounding box center [319, 102] width 5 height 16
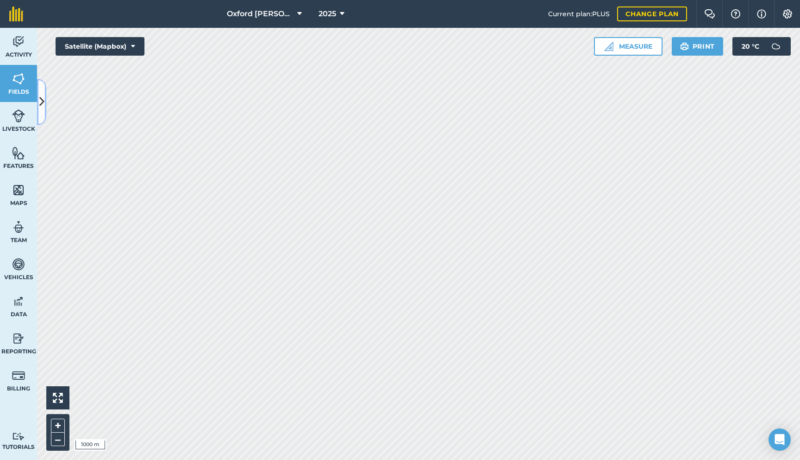
click at [42, 113] on button at bounding box center [41, 102] width 9 height 46
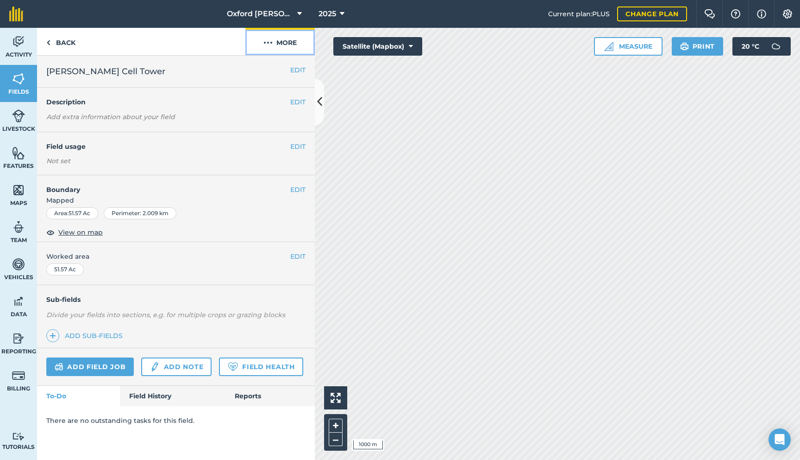
click at [277, 38] on button "More" at bounding box center [280, 41] width 69 height 27
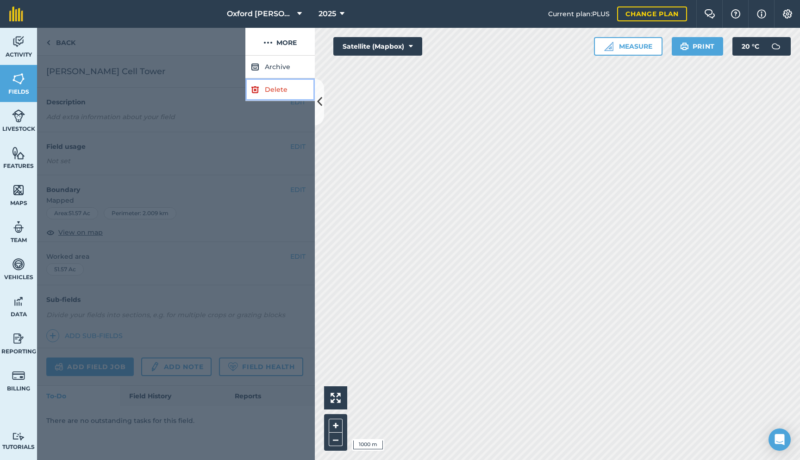
click at [283, 89] on link "Delete" at bounding box center [280, 89] width 69 height 23
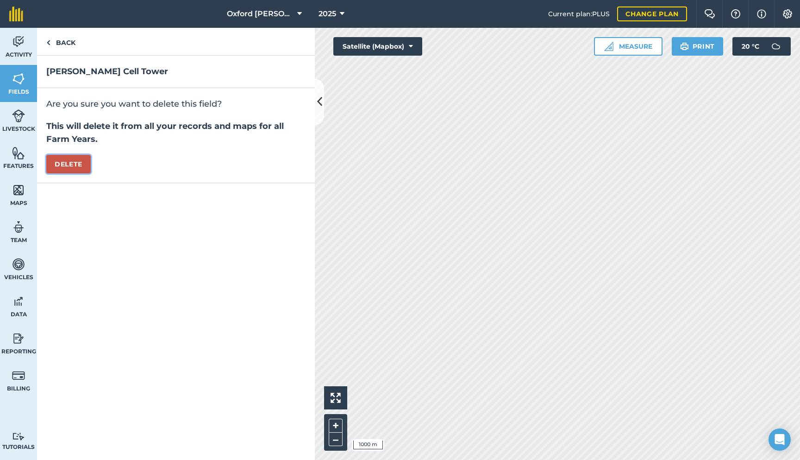
click at [78, 159] on button "Delete" at bounding box center [68, 164] width 44 height 19
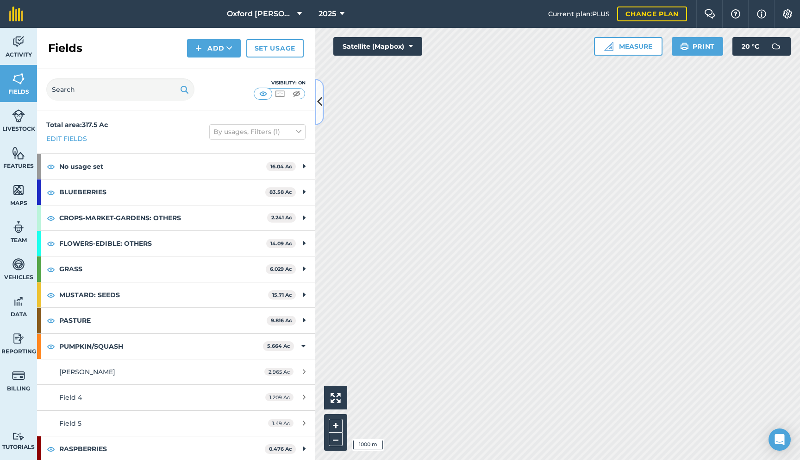
click at [317, 109] on icon at bounding box center [319, 102] width 5 height 16
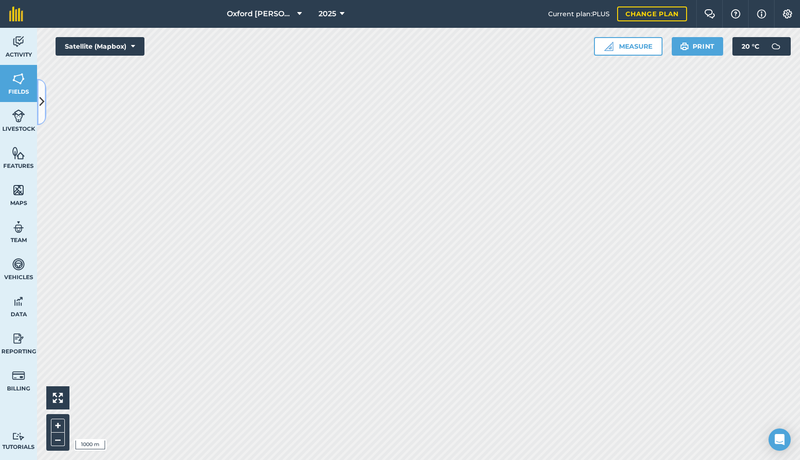
click at [45, 110] on button at bounding box center [41, 102] width 9 height 46
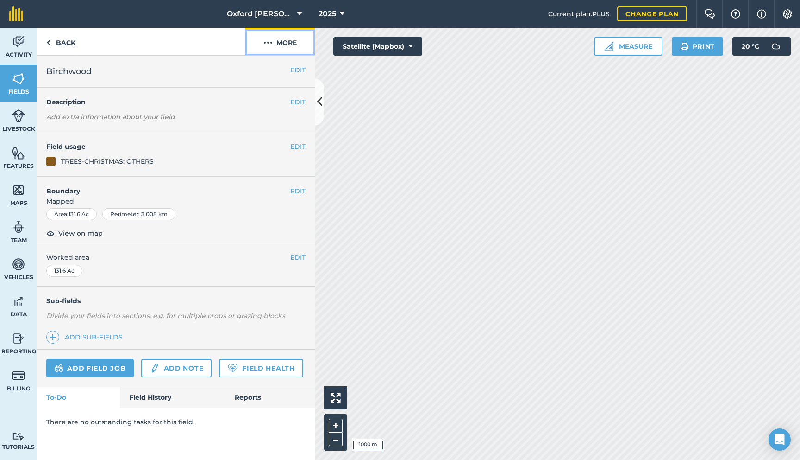
click at [279, 42] on button "More" at bounding box center [280, 41] width 69 height 27
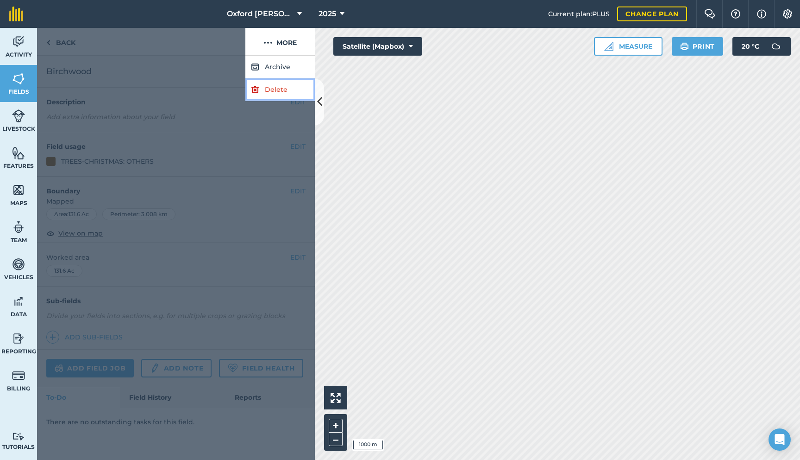
click at [280, 94] on link "Delete" at bounding box center [280, 89] width 69 height 23
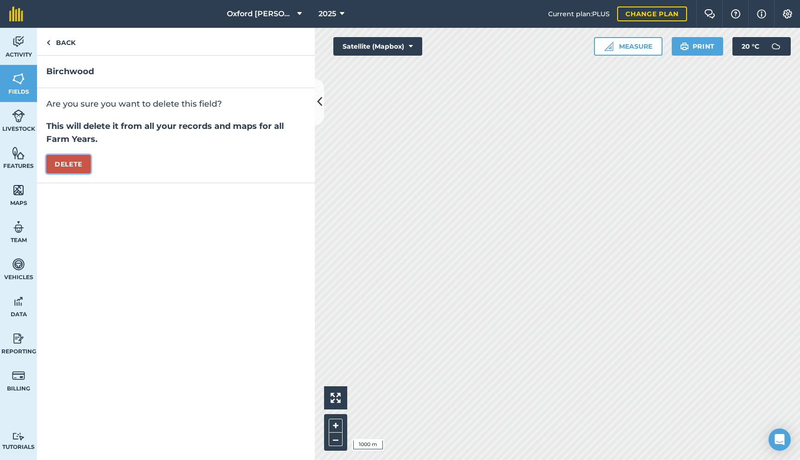
click at [76, 169] on button "Delete" at bounding box center [68, 164] width 44 height 19
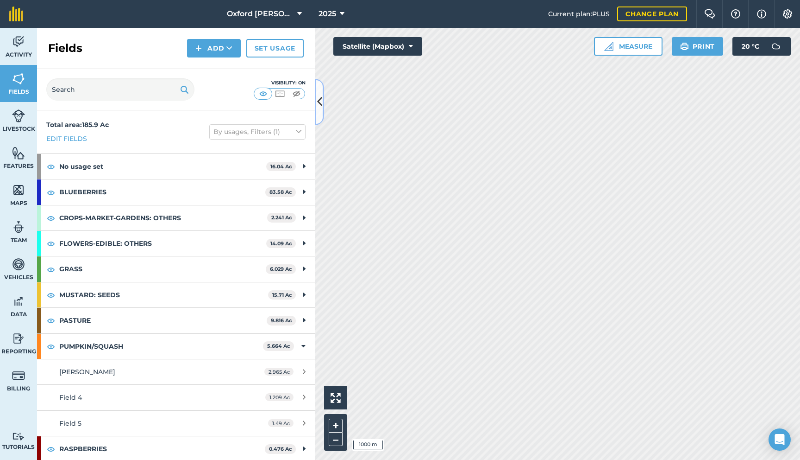
click at [318, 98] on icon at bounding box center [319, 102] width 5 height 16
